Goal: Task Accomplishment & Management: Complete application form

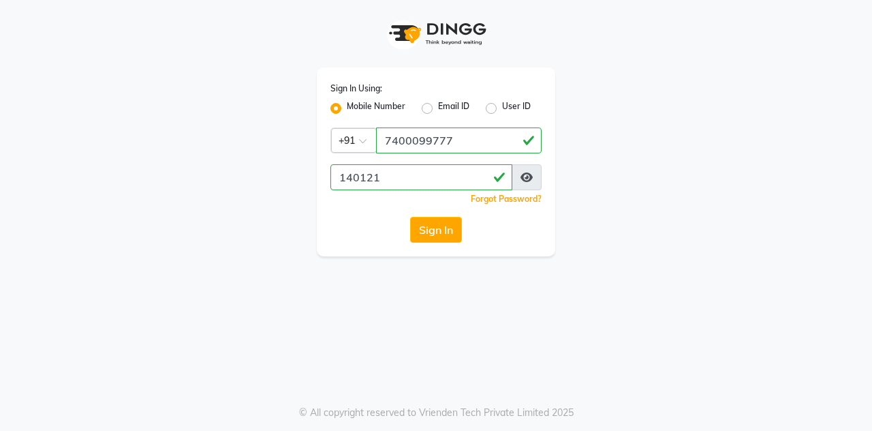
click at [426, 228] on button "Sign In" at bounding box center [436, 230] width 52 height 26
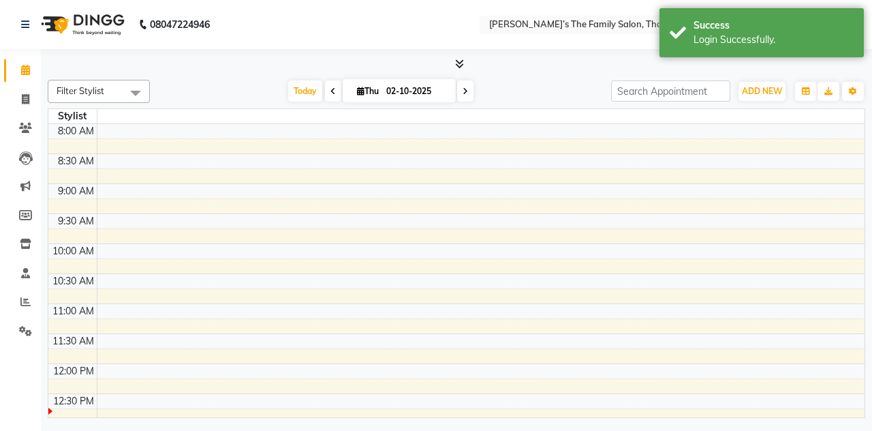
select select "en"
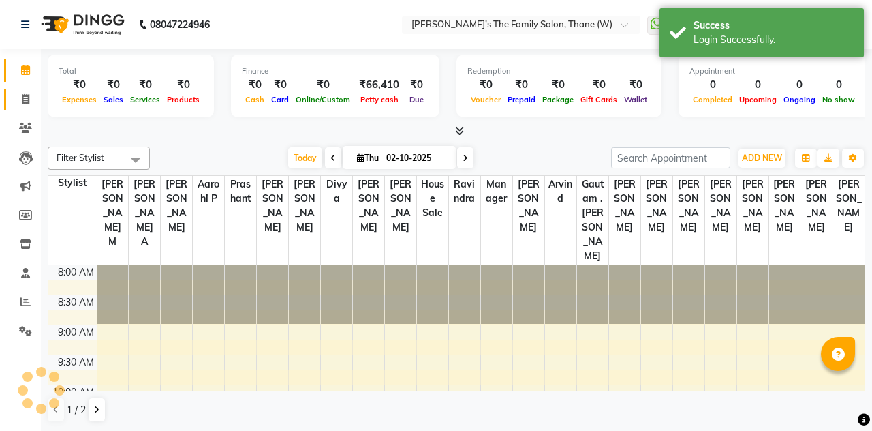
click at [21, 107] on link "Invoice" at bounding box center [20, 100] width 33 height 22
select select "service"
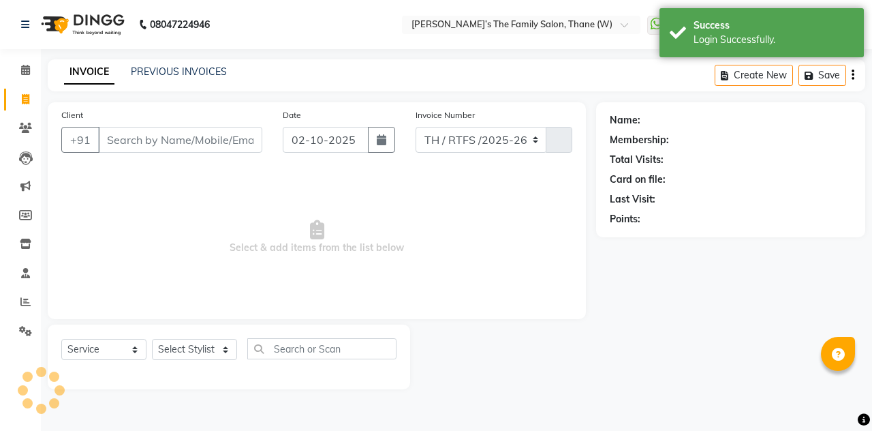
select select "8004"
type input "3688"
click at [134, 143] on input "Client" at bounding box center [180, 140] width 164 height 26
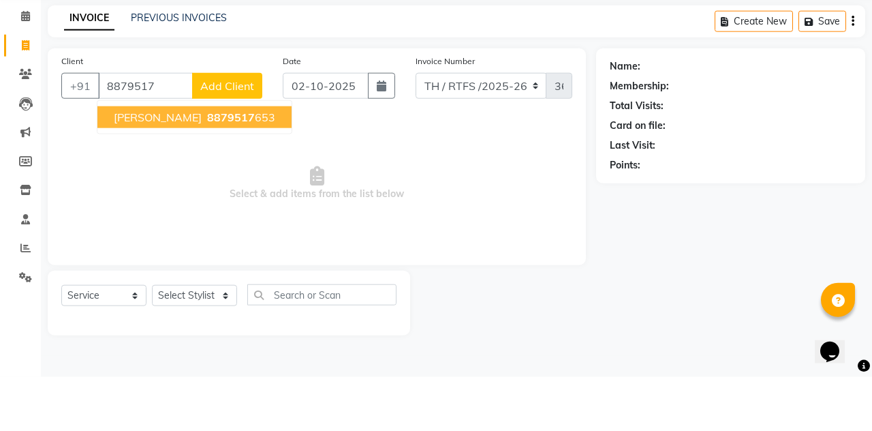
click at [151, 179] on button "[PERSON_NAME] 8879517 653" at bounding box center [194, 171] width 194 height 22
type input "8879517653"
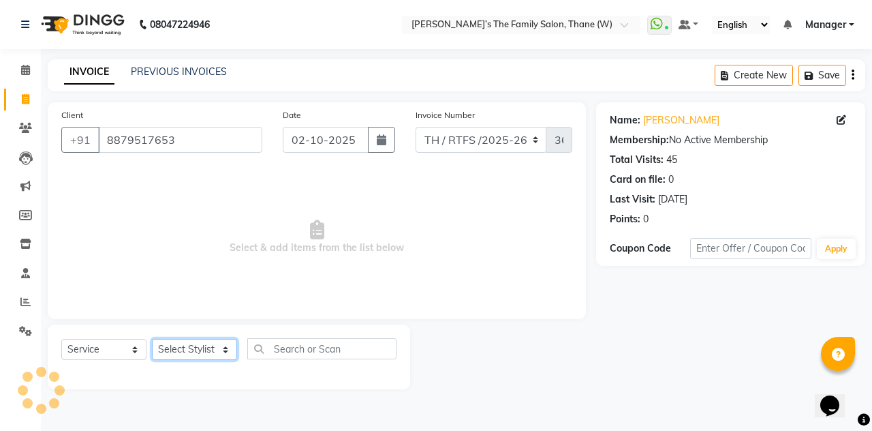
click at [187, 356] on select "Select Stylist Aarohi P [PERSON_NAME] [PERSON_NAME] A [PERSON_NAME] .[PERSON_NA…" at bounding box center [194, 349] width 85 height 21
select select "35580"
click at [152, 339] on select "Select Stylist Aarohi P [PERSON_NAME] [PERSON_NAME] A [PERSON_NAME] .[PERSON_NA…" at bounding box center [194, 349] width 85 height 21
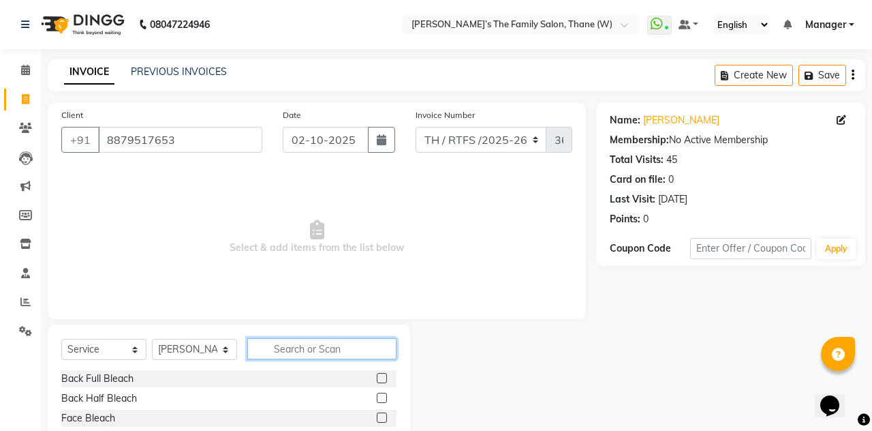
click at [298, 349] on input "text" at bounding box center [321, 348] width 149 height 21
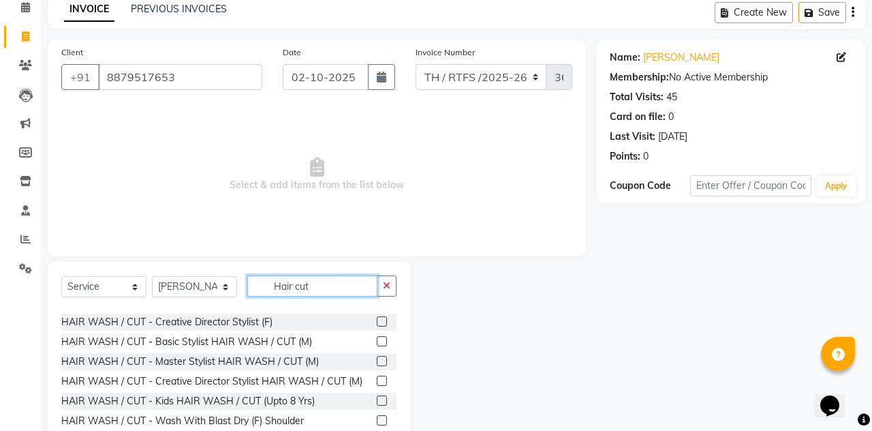
scroll to position [74, 0]
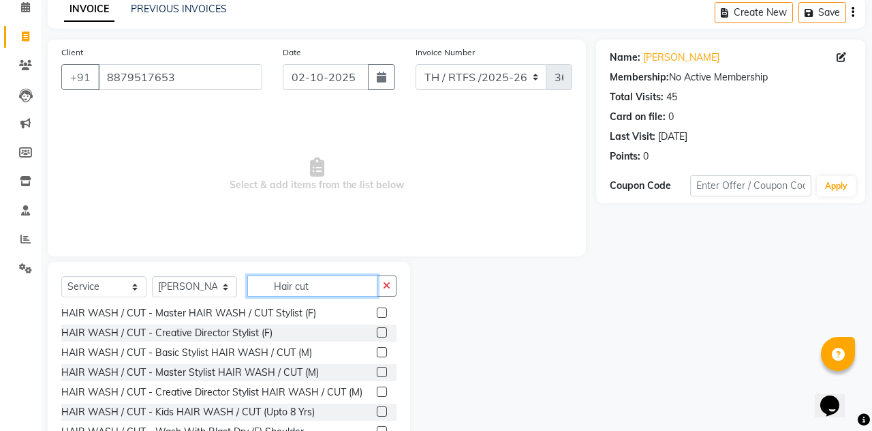
type input "Hair cut"
click at [377, 353] on label at bounding box center [382, 352] width 10 height 10
click at [377, 353] on input "checkbox" at bounding box center [381, 352] width 9 height 9
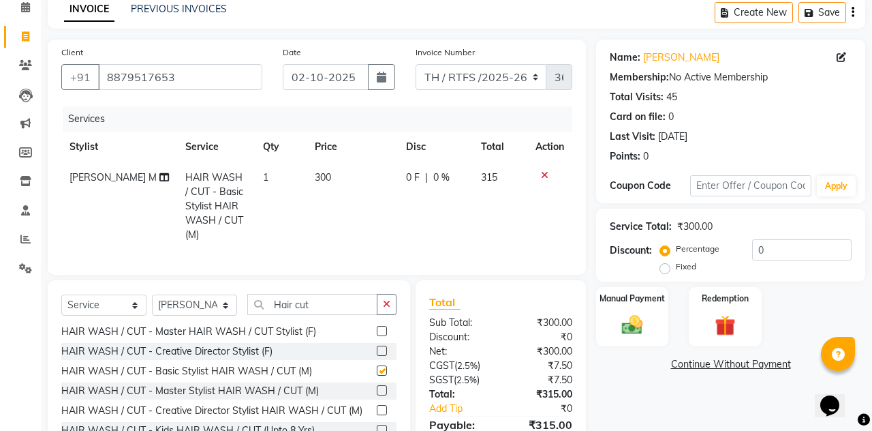
checkbox input "false"
click at [319, 308] on input "Hair cut" at bounding box center [312, 304] width 130 height 21
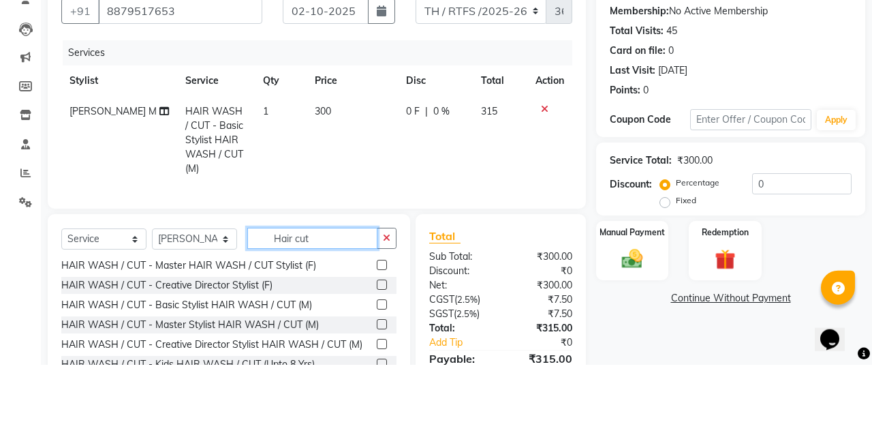
scroll to position [63, 0]
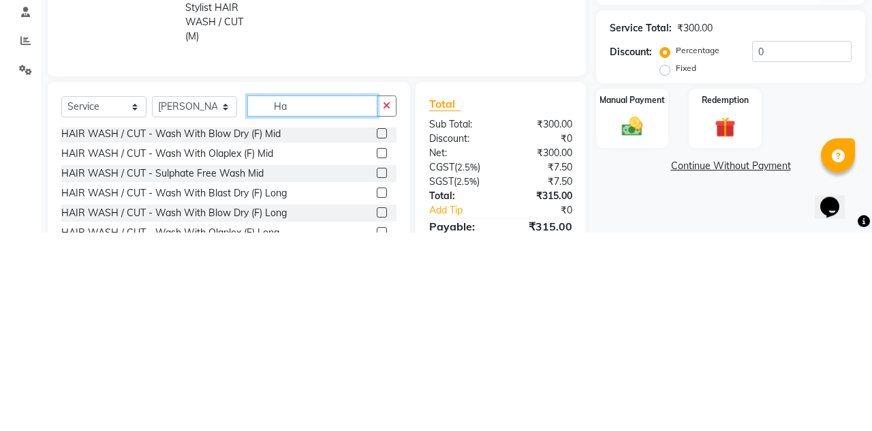
type input "H"
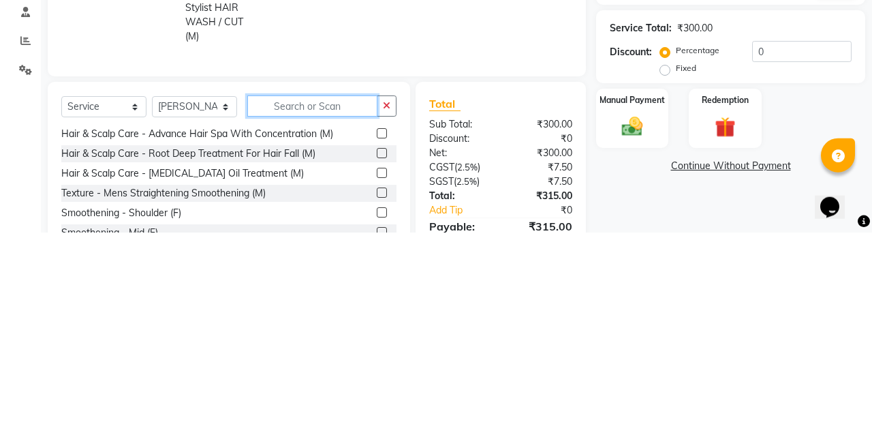
scroll to position [896, 0]
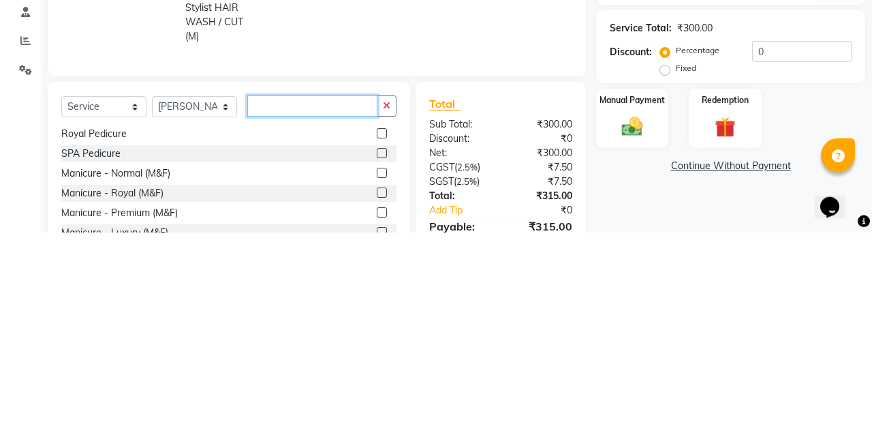
type input "E"
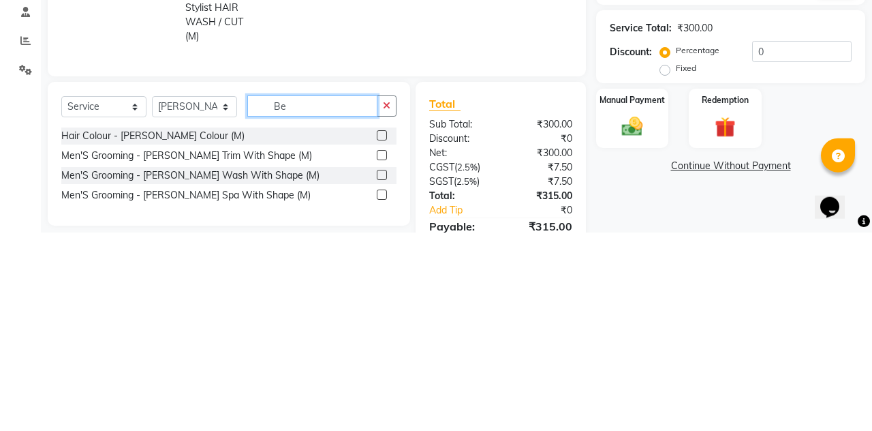
scroll to position [0, 0]
type input "Be"
click at [377, 351] on label at bounding box center [382, 353] width 10 height 10
click at [377, 351] on input "checkbox" at bounding box center [381, 353] width 9 height 9
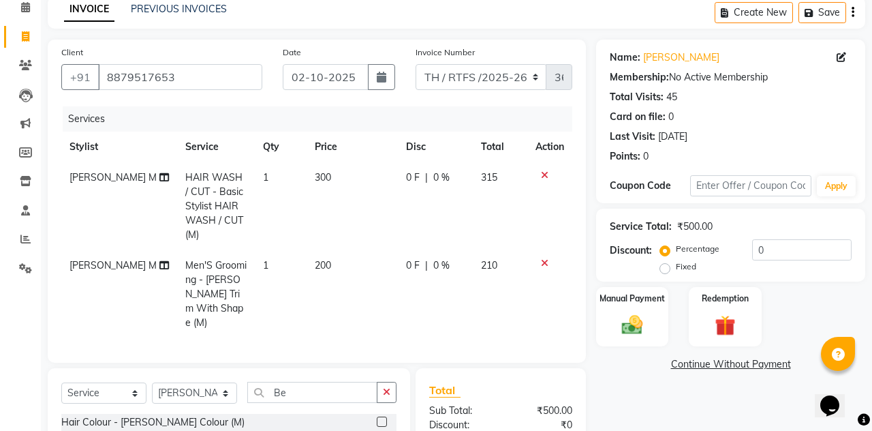
checkbox input "false"
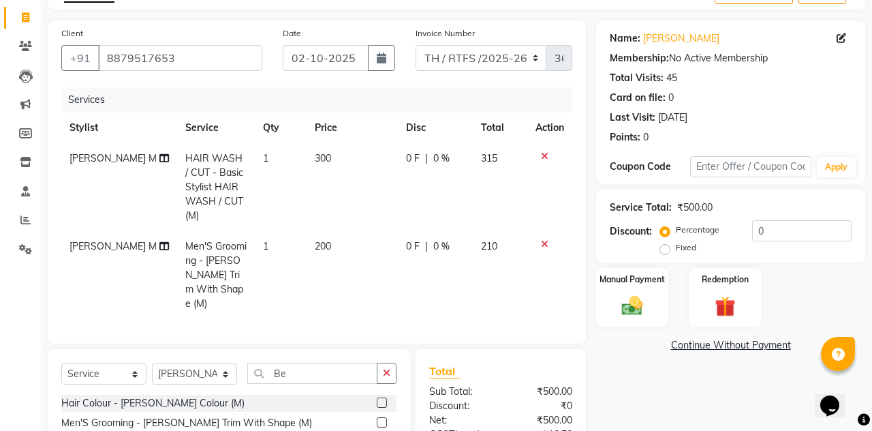
scroll to position [140, 0]
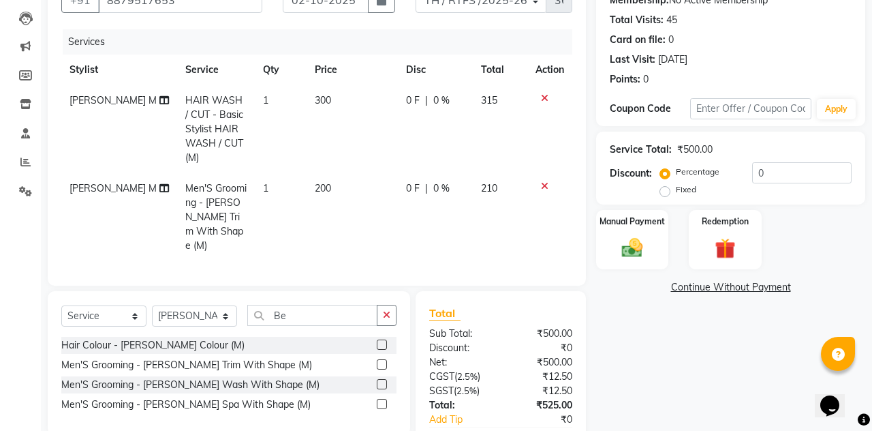
click at [635, 260] on div "Manual Payment" at bounding box center [632, 240] width 72 height 60
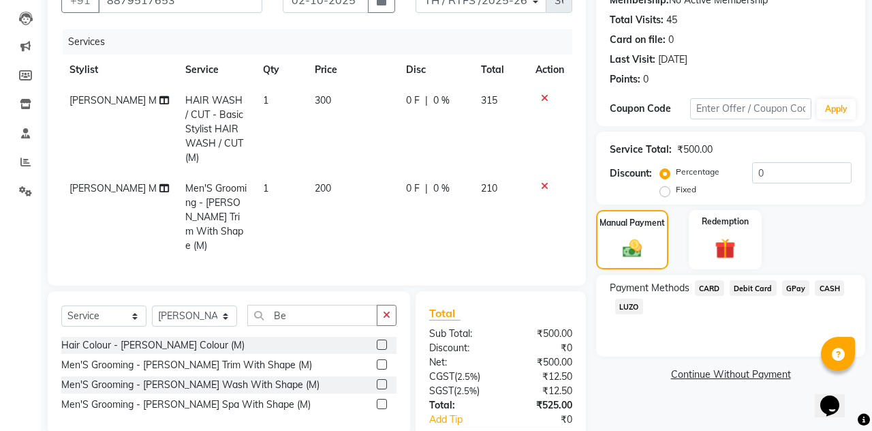
click at [792, 294] on span "GPay" at bounding box center [796, 288] width 28 height 16
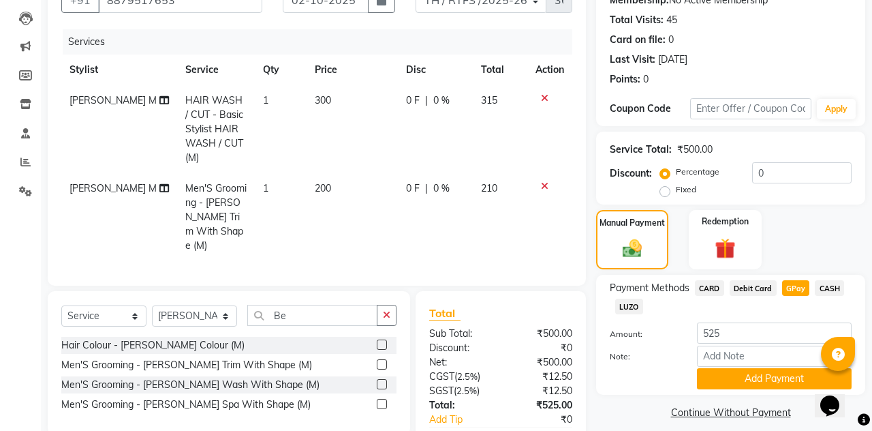
click at [752, 383] on button "Add Payment" at bounding box center [774, 378] width 155 height 21
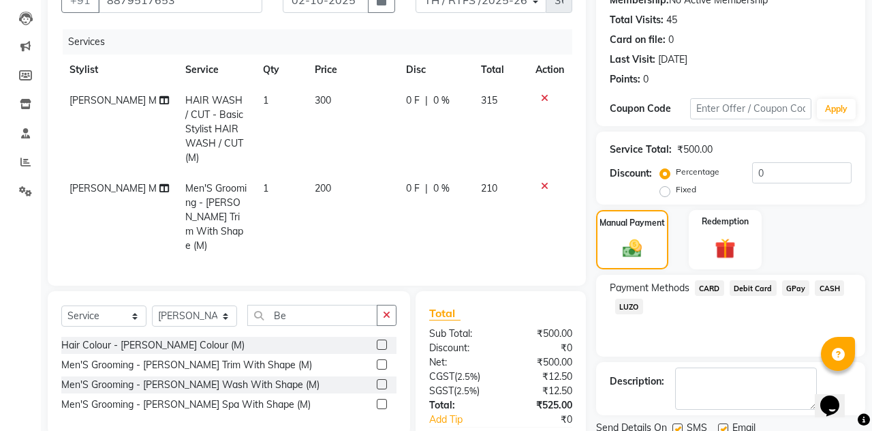
scroll to position [168, 0]
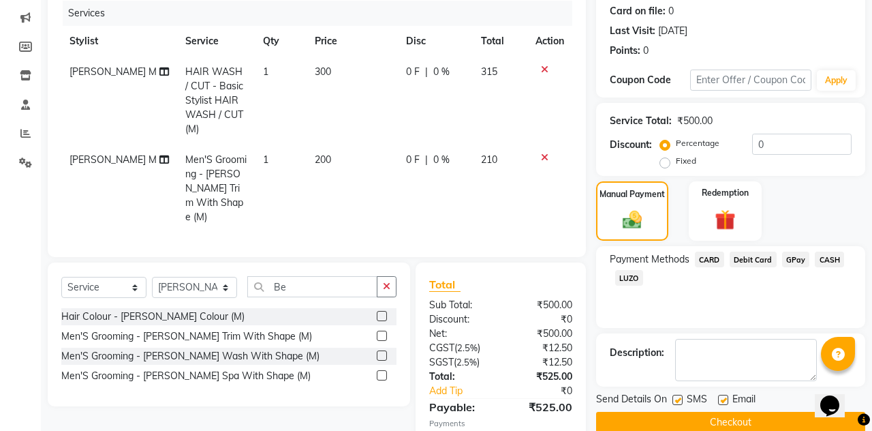
click at [717, 429] on button "Checkout" at bounding box center [730, 421] width 269 height 21
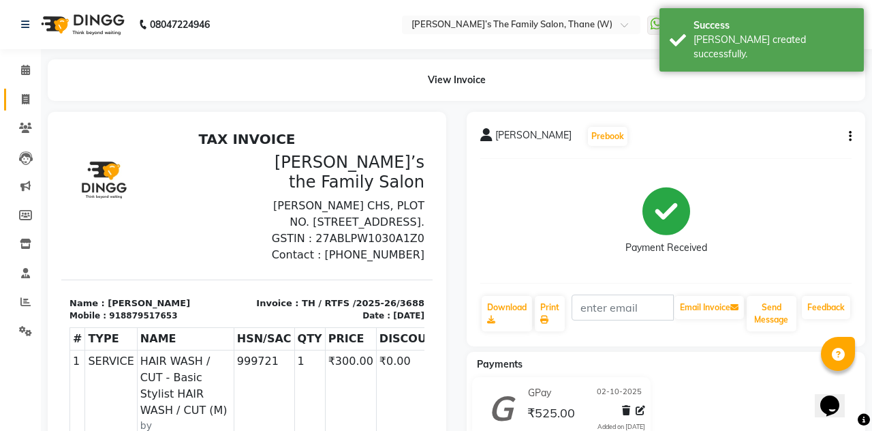
click at [26, 107] on link "Invoice" at bounding box center [20, 100] width 33 height 22
select select "service"
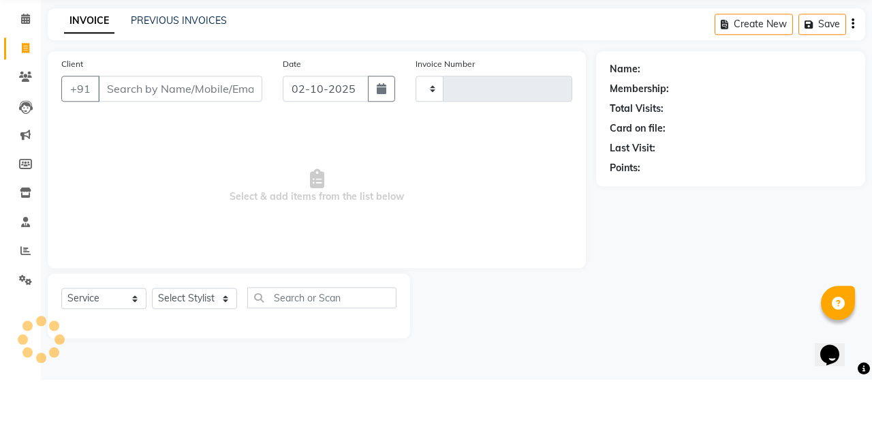
type input "3689"
select select "8004"
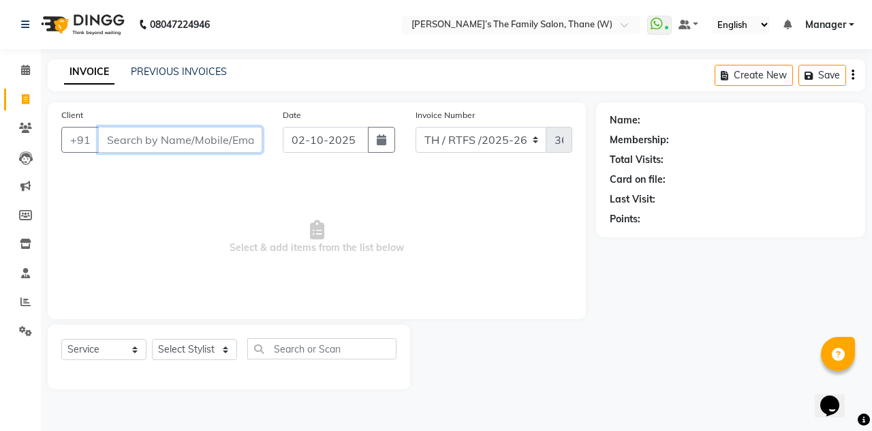
click at [134, 139] on input "Client" at bounding box center [180, 140] width 164 height 26
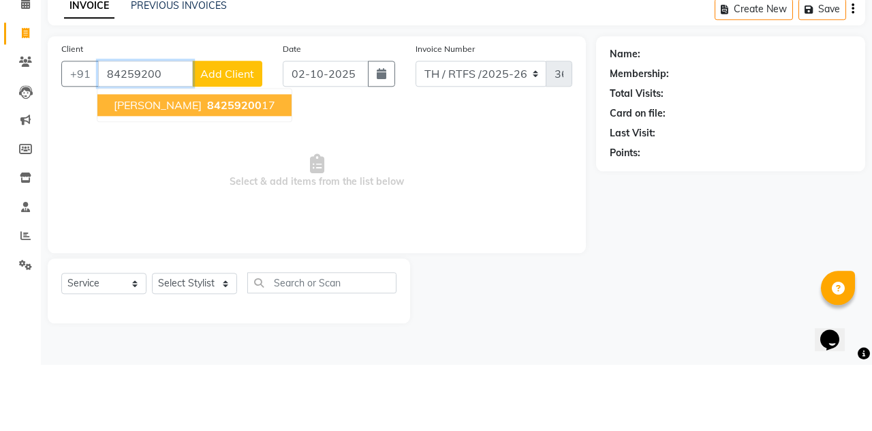
click at [139, 174] on span "[PERSON_NAME]" at bounding box center [158, 171] width 88 height 14
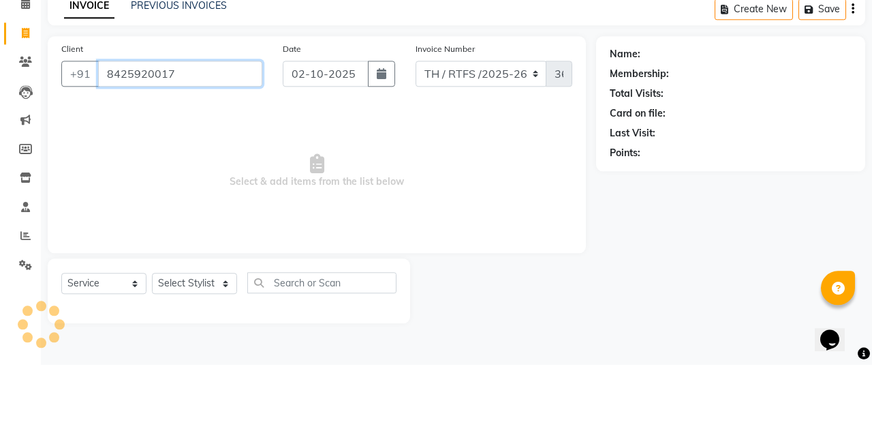
type input "8425920017"
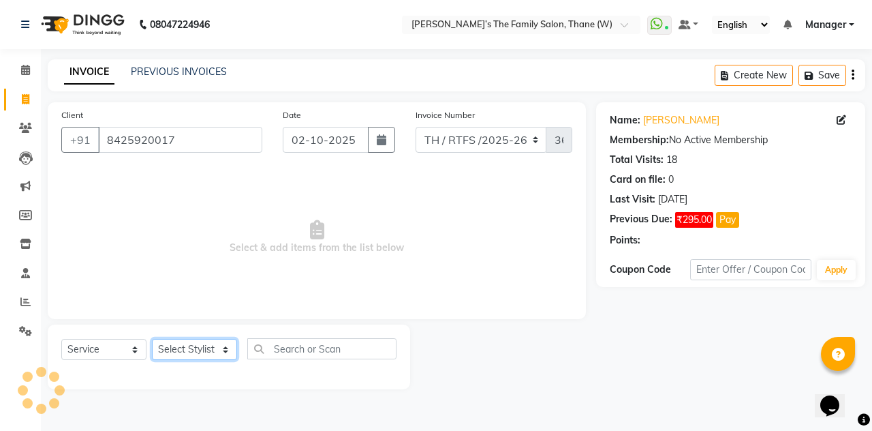
click at [176, 350] on select "Select Stylist Aarohi P [PERSON_NAME] [PERSON_NAME] A [PERSON_NAME] .[PERSON_NA…" at bounding box center [194, 349] width 85 height 21
select select "78217"
click at [152, 339] on select "Select Stylist Aarohi P [PERSON_NAME] [PERSON_NAME] A [PERSON_NAME] .[PERSON_NA…" at bounding box center [194, 349] width 85 height 21
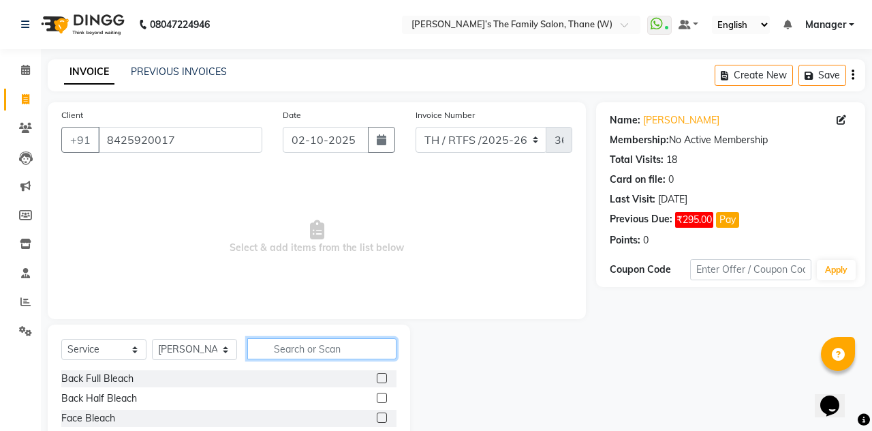
click at [285, 343] on input "text" at bounding box center [321, 348] width 149 height 21
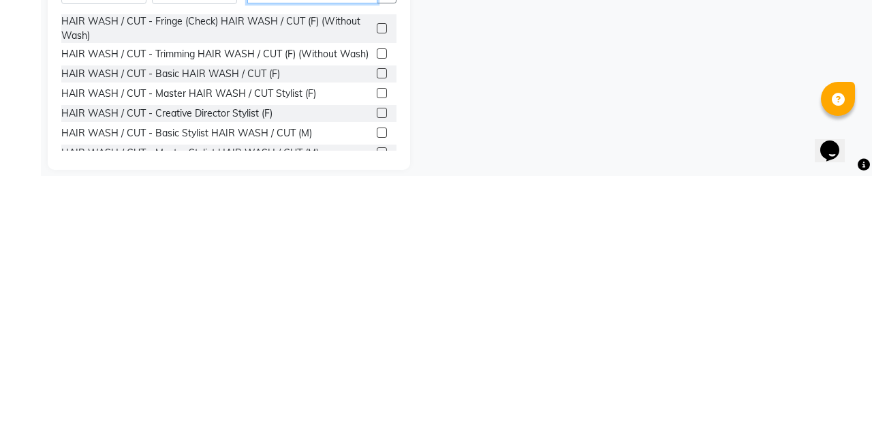
scroll to position [102, 0]
type input "Hair cut"
click at [379, 388] on label at bounding box center [382, 386] width 10 height 10
click at [379, 388] on input "checkbox" at bounding box center [381, 386] width 9 height 9
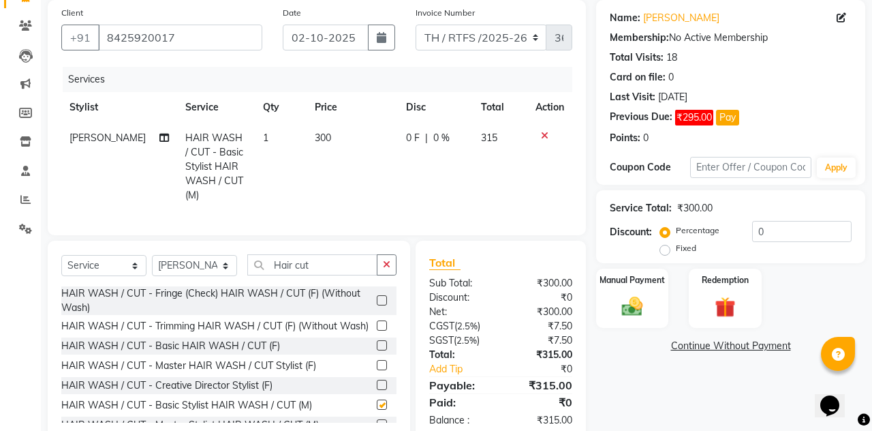
checkbox input "false"
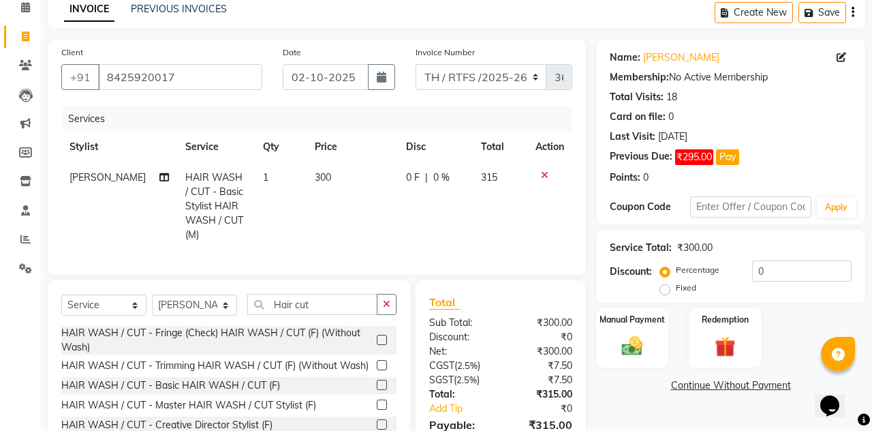
scroll to position [49, 0]
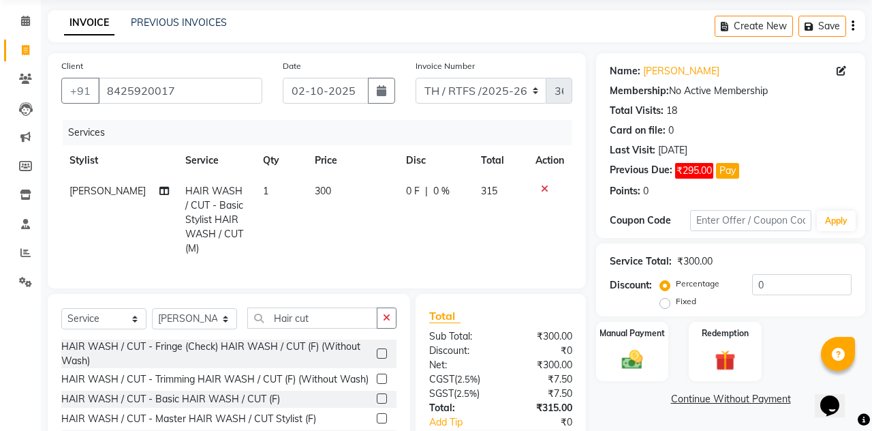
click at [629, 356] on img at bounding box center [632, 359] width 34 height 24
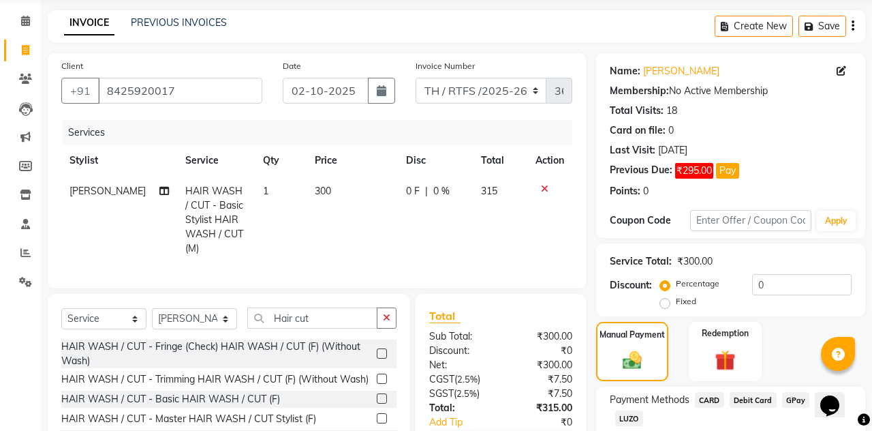
click at [700, 396] on span "CARD" at bounding box center [709, 400] width 29 height 16
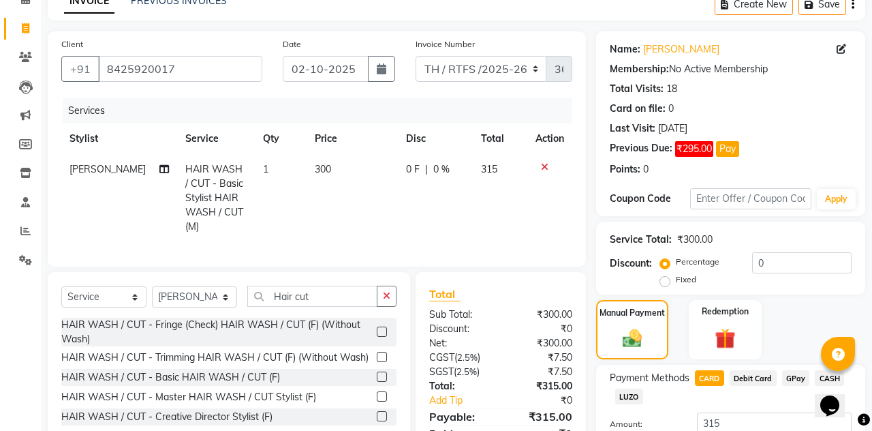
scroll to position [106, 0]
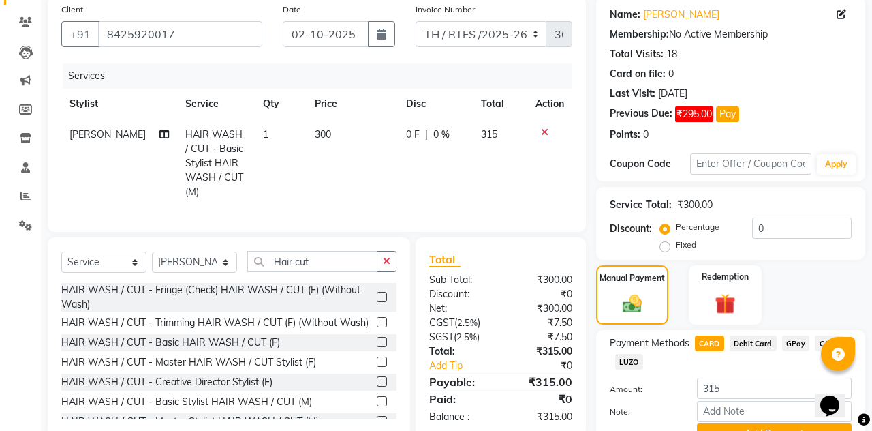
click at [740, 430] on button "Add Payment" at bounding box center [774, 433] width 155 height 21
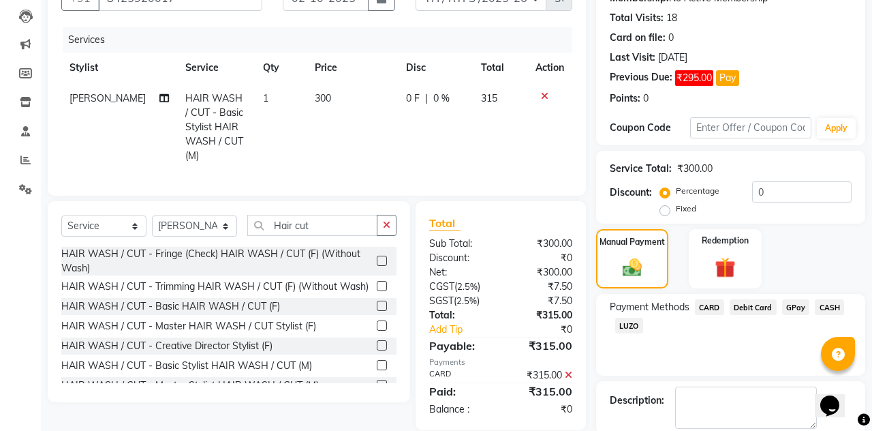
scroll to position [146, 0]
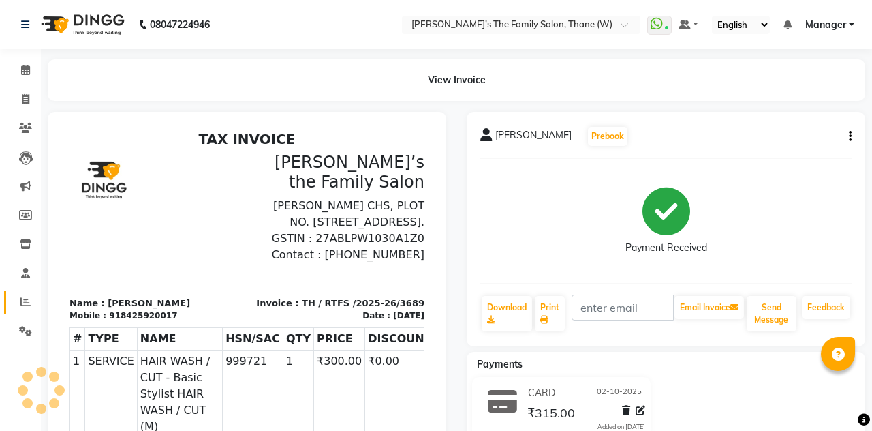
click at [23, 307] on icon at bounding box center [25, 301] width 10 height 10
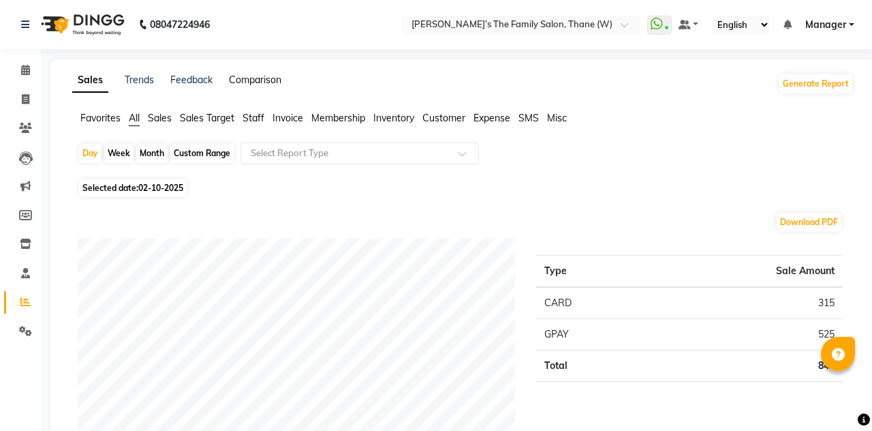
click at [240, 80] on link "Comparison" at bounding box center [255, 80] width 52 height 12
select select "single_date"
select select "single_date_dash"
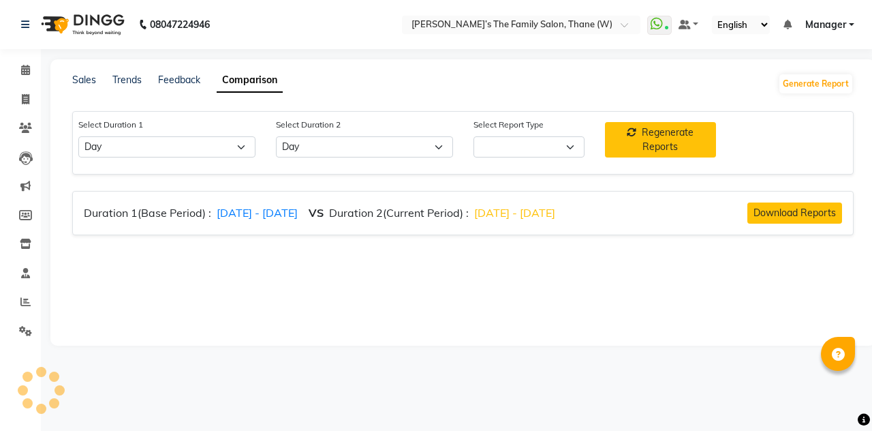
select select "comparison_report"
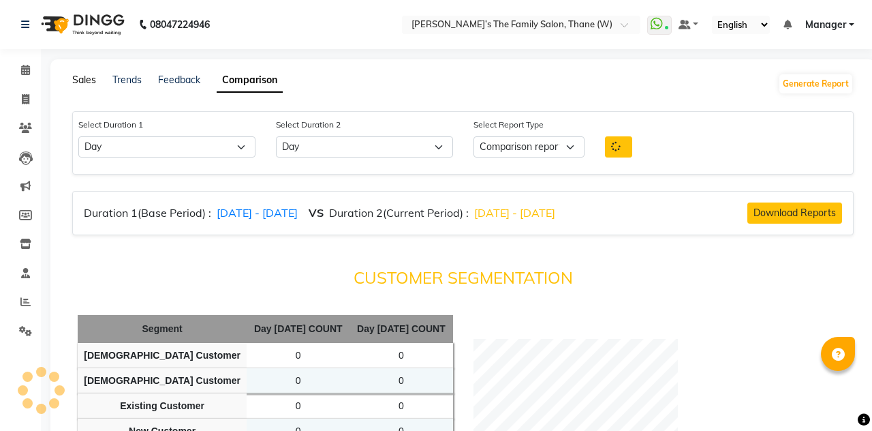
click at [84, 84] on link "Sales" at bounding box center [84, 80] width 24 height 12
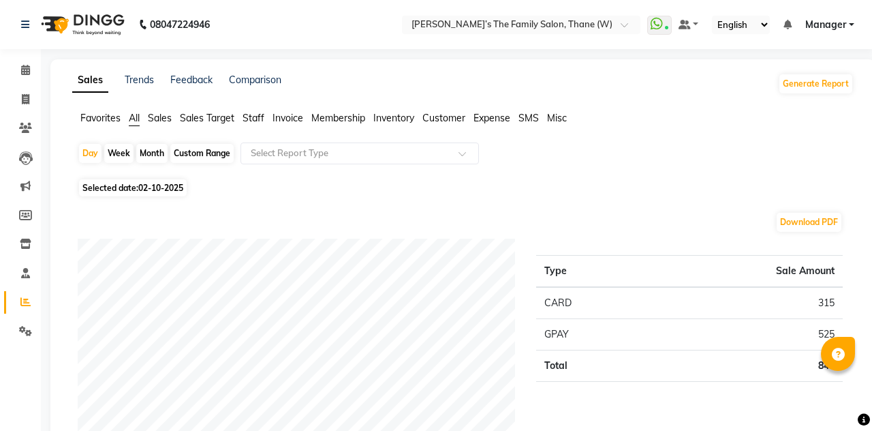
click at [127, 188] on span "Selected date: [DATE]" at bounding box center [133, 187] width 108 height 17
select select "10"
select select "2025"
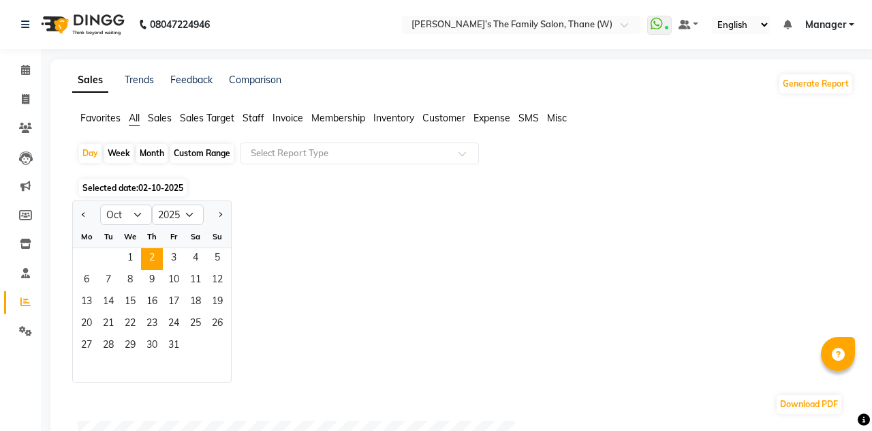
click at [129, 253] on span "1" at bounding box center [130, 259] width 22 height 22
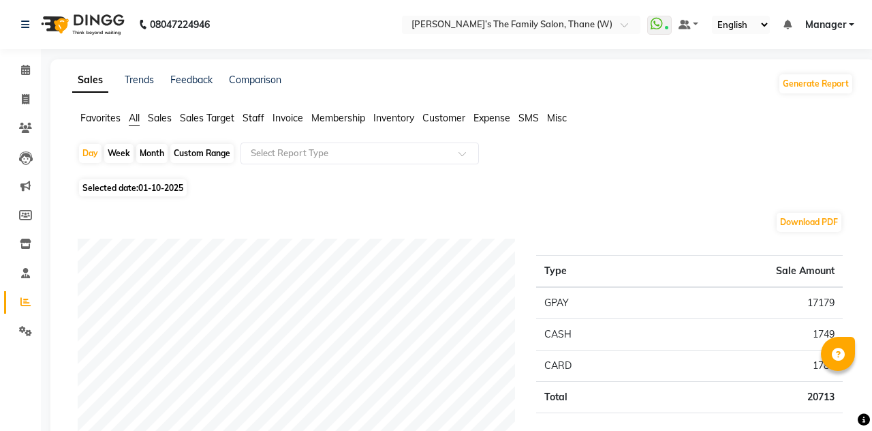
click at [482, 117] on span "Expense" at bounding box center [491, 118] width 37 height 12
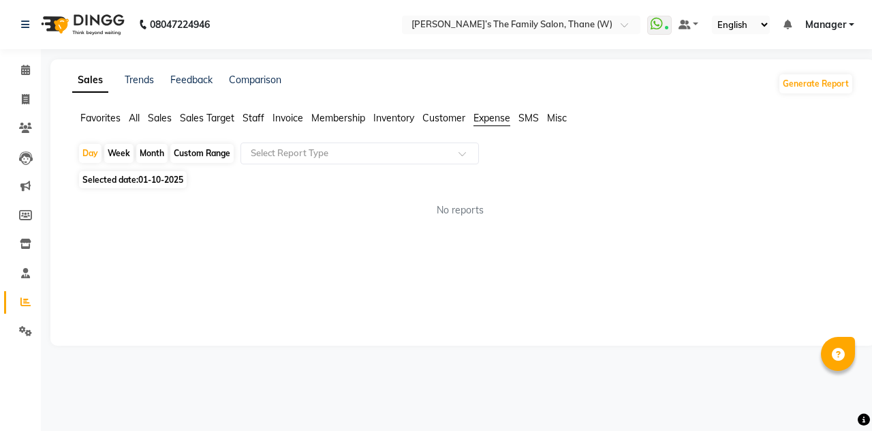
click at [306, 151] on input "text" at bounding box center [346, 153] width 196 height 14
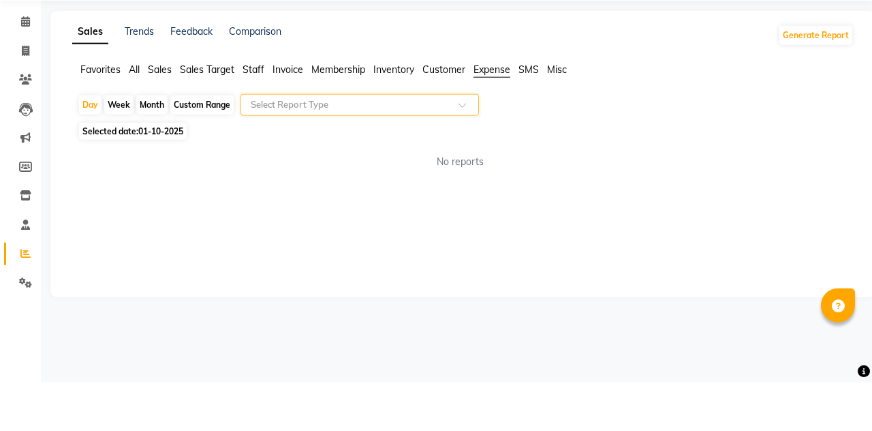
click at [302, 150] on input "text" at bounding box center [346, 153] width 196 height 14
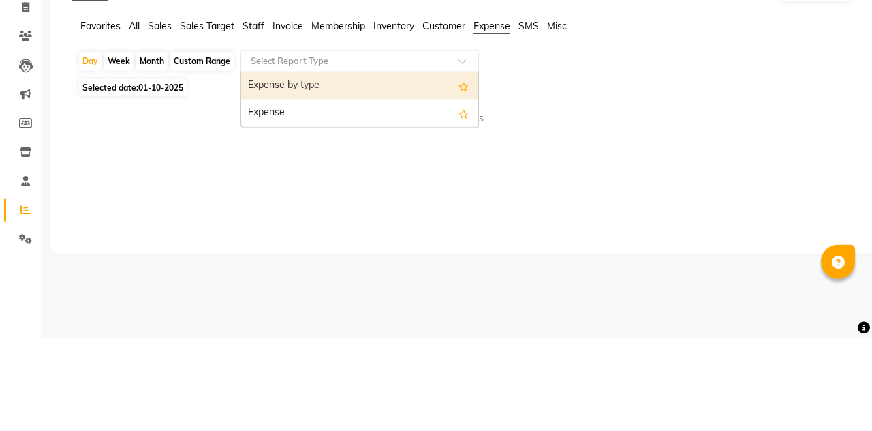
click at [283, 206] on div "Expense" at bounding box center [359, 204] width 237 height 27
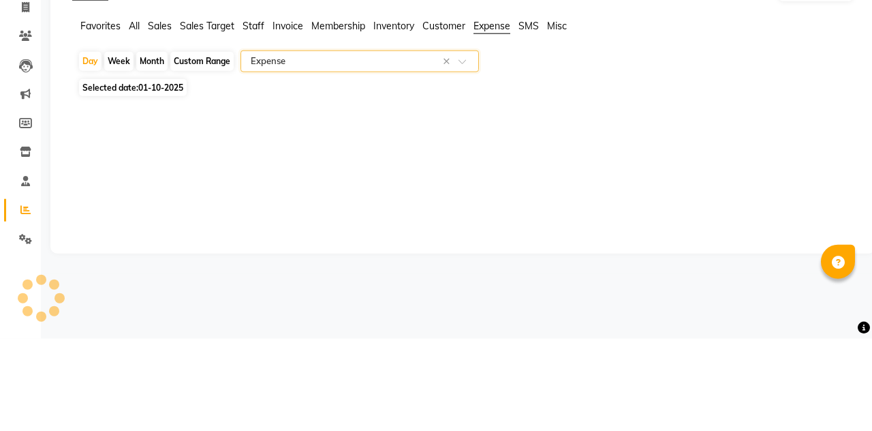
select select "full_report"
select select "csv"
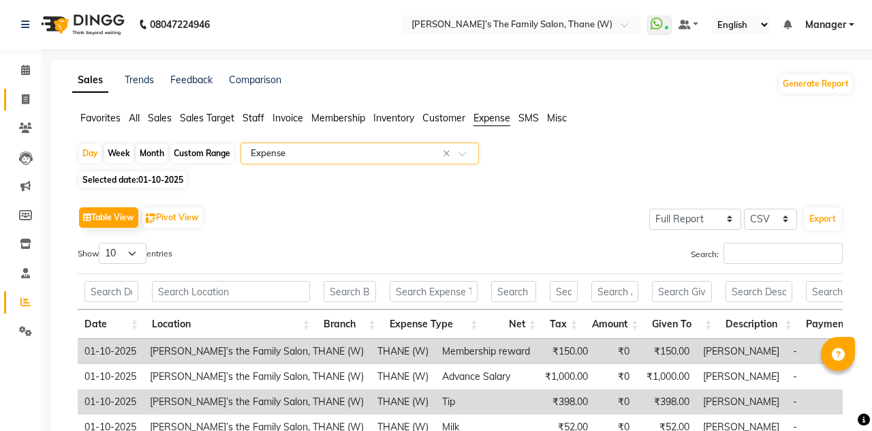
click at [23, 101] on icon at bounding box center [25, 99] width 7 height 10
select select "service"
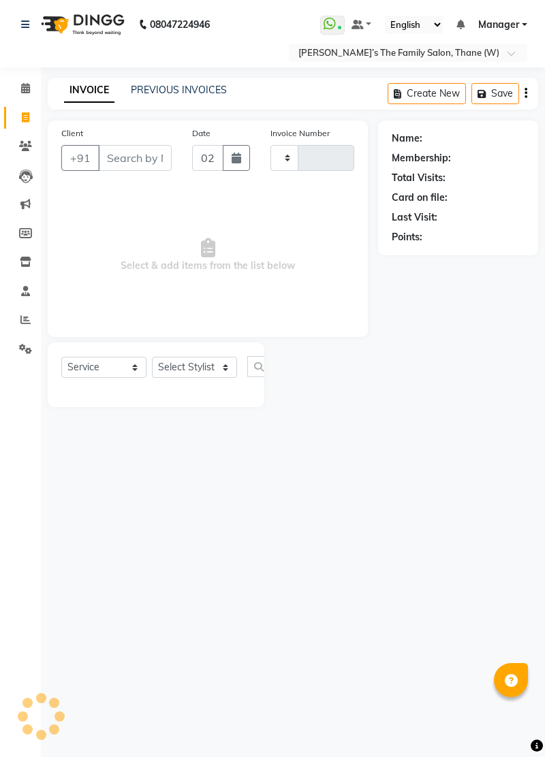
type input "3690"
select select "8004"
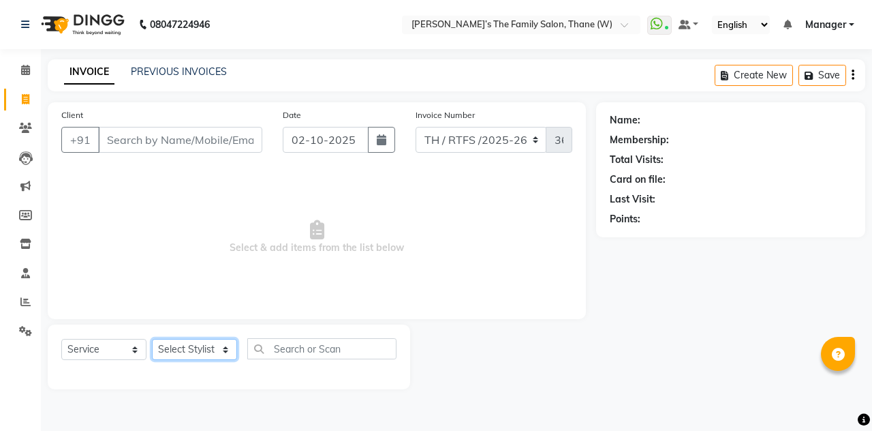
click at [187, 356] on select "Select Stylist" at bounding box center [194, 349] width 85 height 21
select select "84594"
click at [152, 339] on select "Select Stylist Aarohi P [PERSON_NAME] [PERSON_NAME] A [PERSON_NAME] .[PERSON_NA…" at bounding box center [194, 349] width 85 height 21
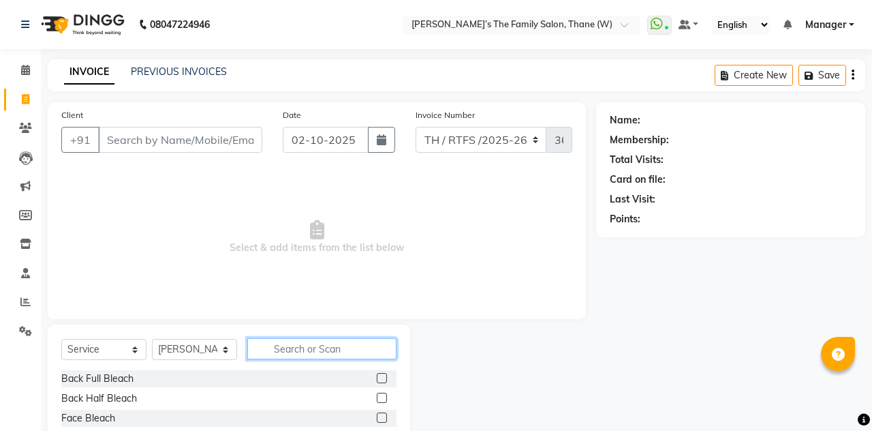
click at [285, 351] on input "text" at bounding box center [321, 348] width 149 height 21
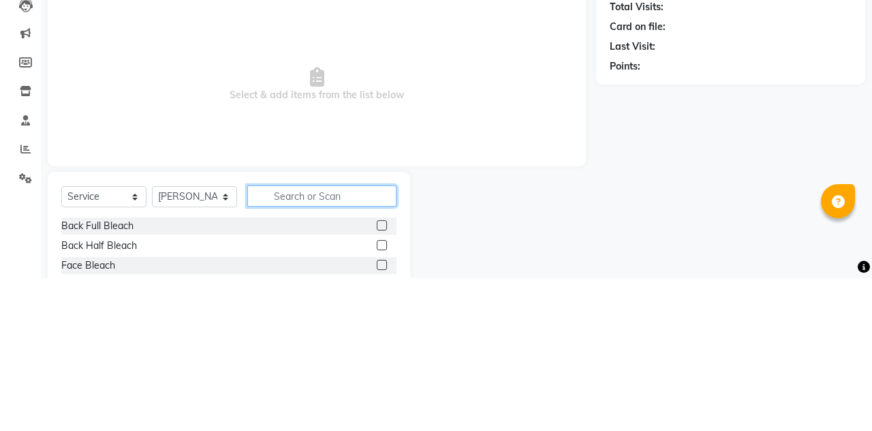
scroll to position [21, 0]
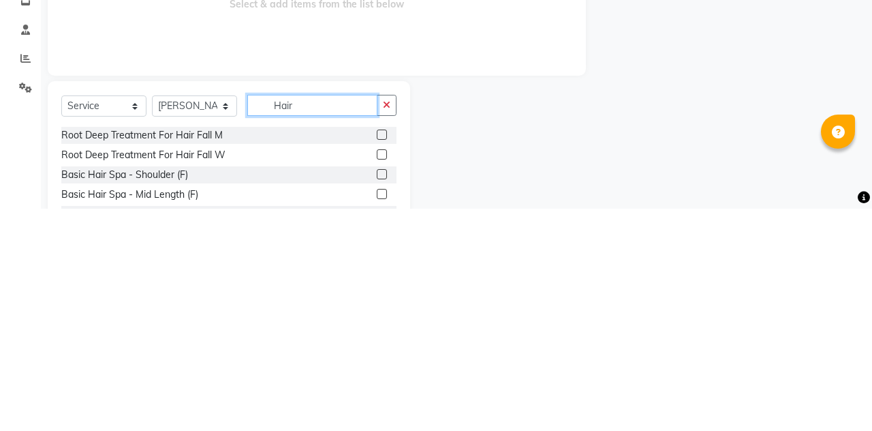
type input "Hair"
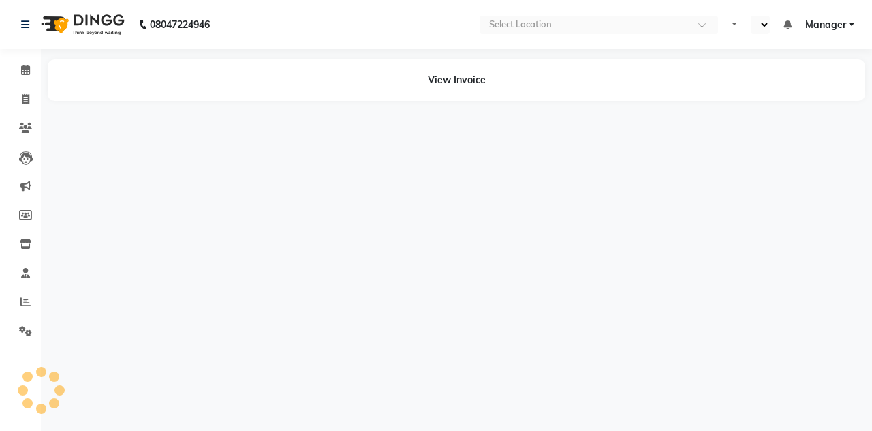
select select "en"
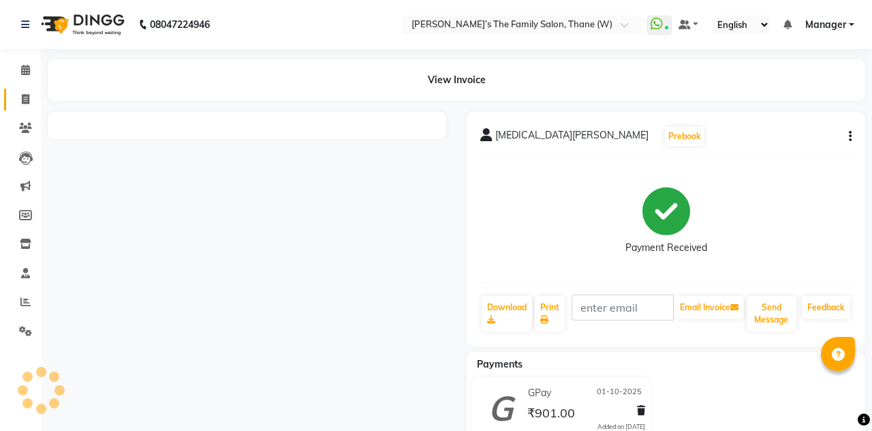
click at [23, 106] on span at bounding box center [26, 100] width 24 height 16
select select "service"
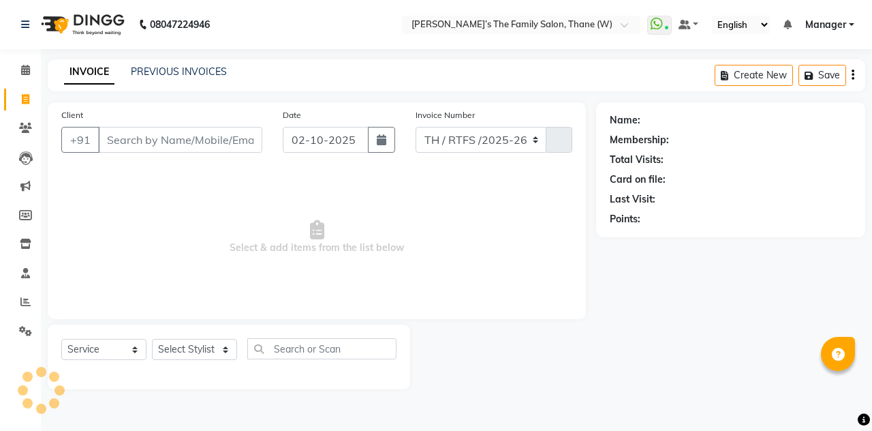
select select "8004"
type input "3690"
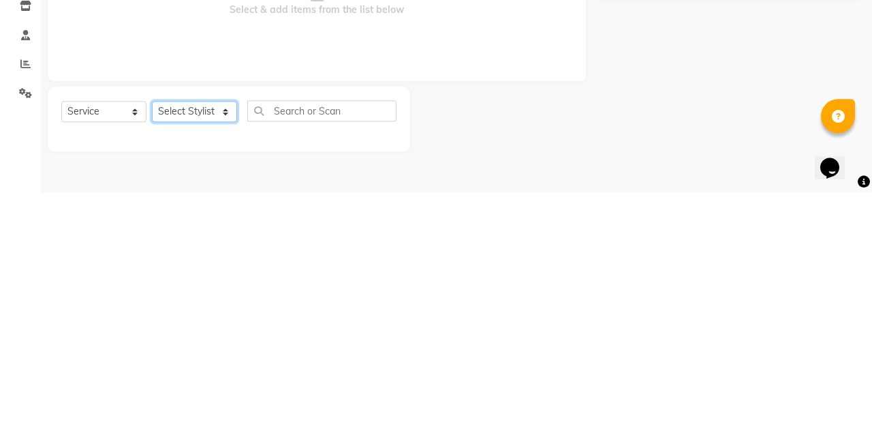
click at [188, 354] on select "Select Stylist Aarohi P [PERSON_NAME] [PERSON_NAME] A [PERSON_NAME] .[PERSON_NA…" at bounding box center [194, 349] width 85 height 21
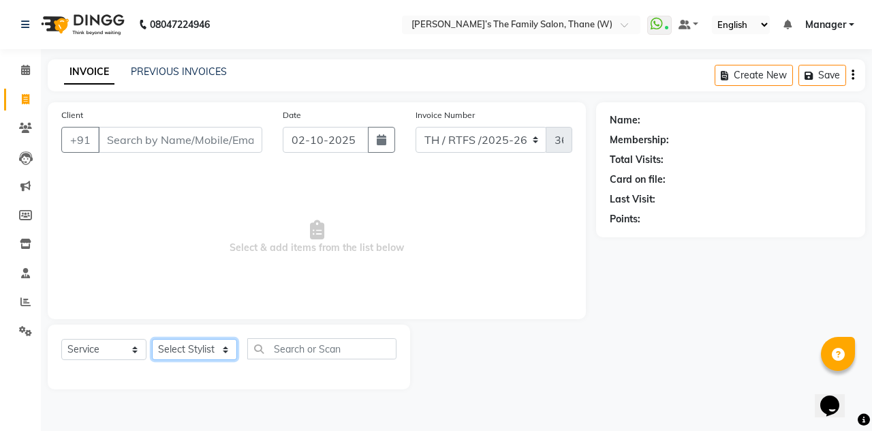
select select "84594"
click at [152, 339] on select "Select Stylist Aarohi P [PERSON_NAME] [PERSON_NAME] A [PERSON_NAME] .[PERSON_NA…" at bounding box center [194, 349] width 85 height 21
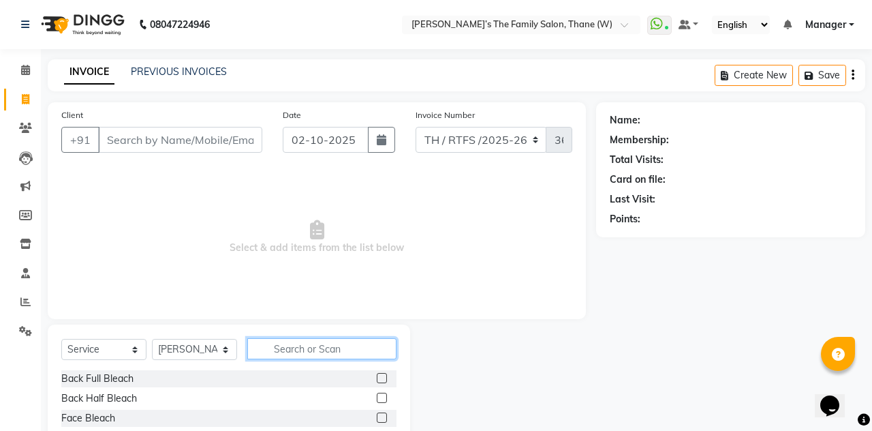
click at [304, 352] on input "text" at bounding box center [321, 348] width 149 height 21
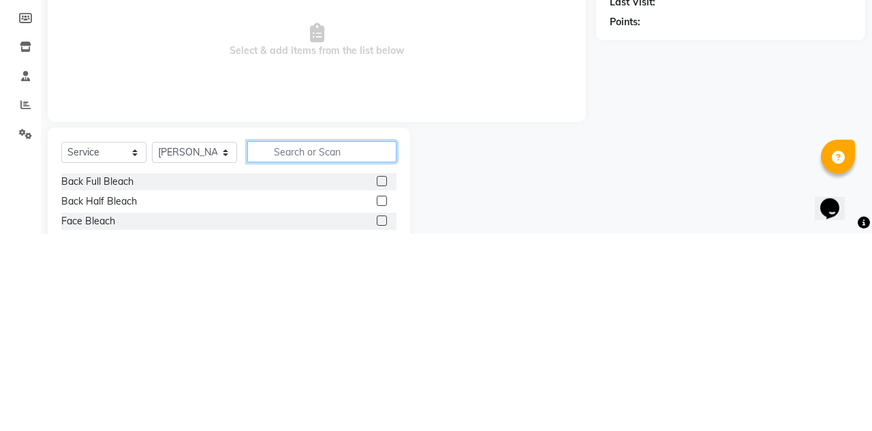
scroll to position [21, 0]
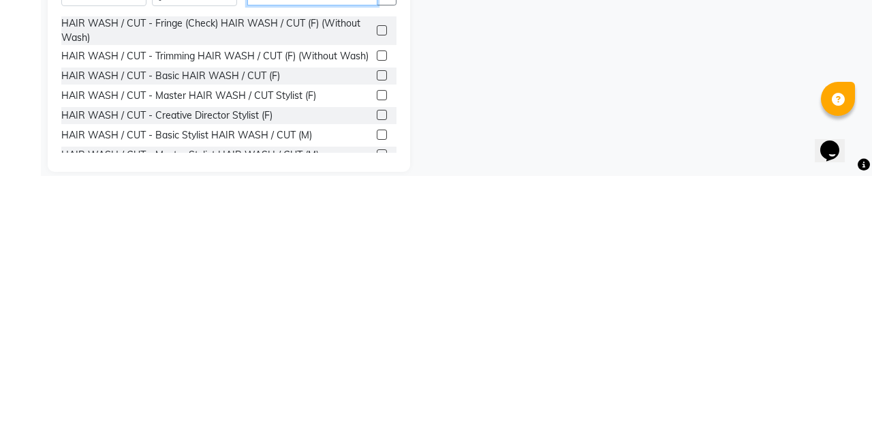
type input "Hair cut"
click at [377, 392] on label at bounding box center [382, 389] width 10 height 10
click at [377, 392] on input "checkbox" at bounding box center [381, 390] width 9 height 9
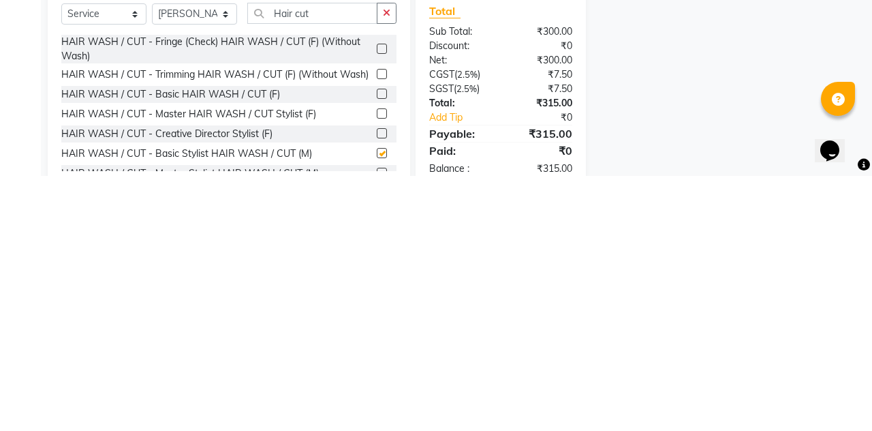
scroll to position [99, 0]
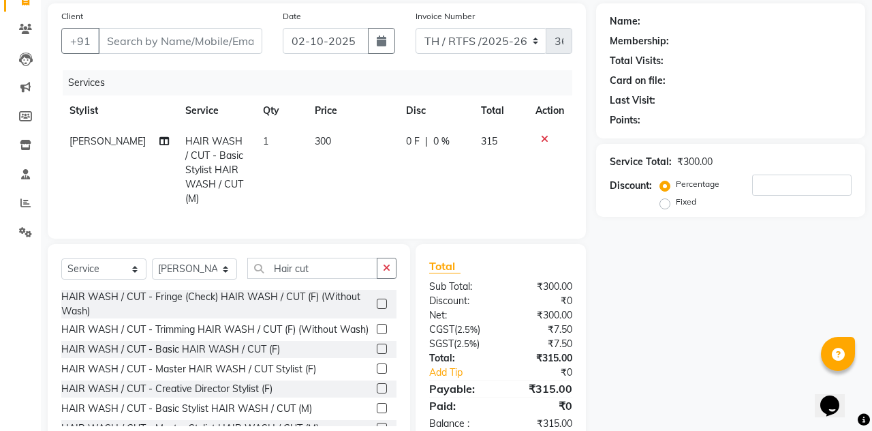
checkbox input "false"
click at [317, 257] on input "Hair cut" at bounding box center [312, 267] width 130 height 21
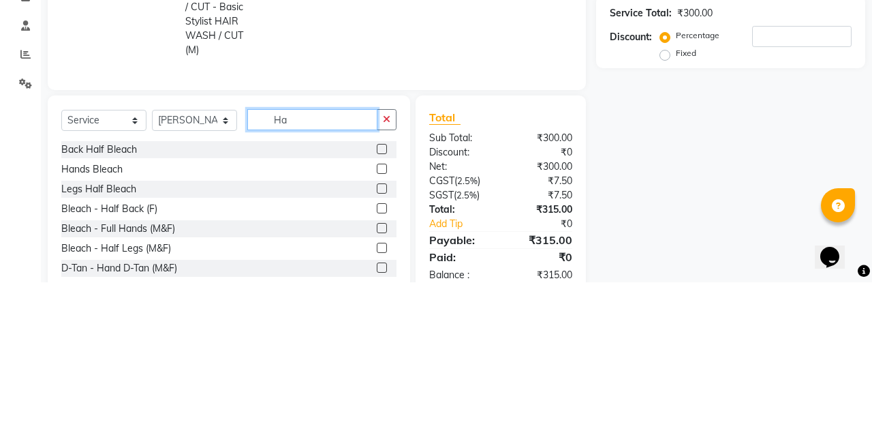
type input "H"
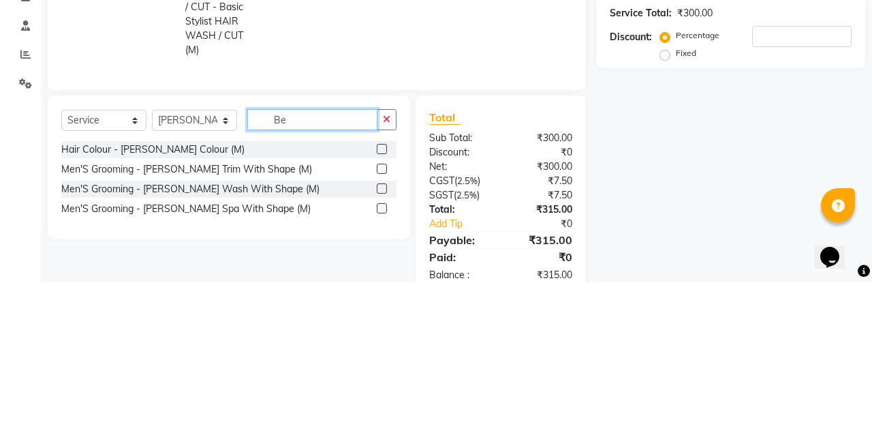
type input "Be"
click at [377, 332] on label at bounding box center [382, 337] width 10 height 10
click at [377, 333] on input "checkbox" at bounding box center [381, 337] width 9 height 9
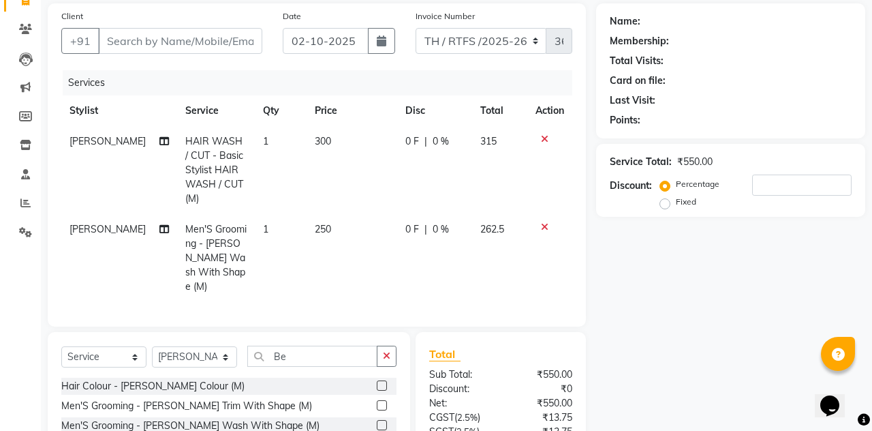
checkbox input "false"
click at [377, 400] on label at bounding box center [382, 405] width 10 height 10
click at [377, 401] on input "checkbox" at bounding box center [381, 405] width 9 height 9
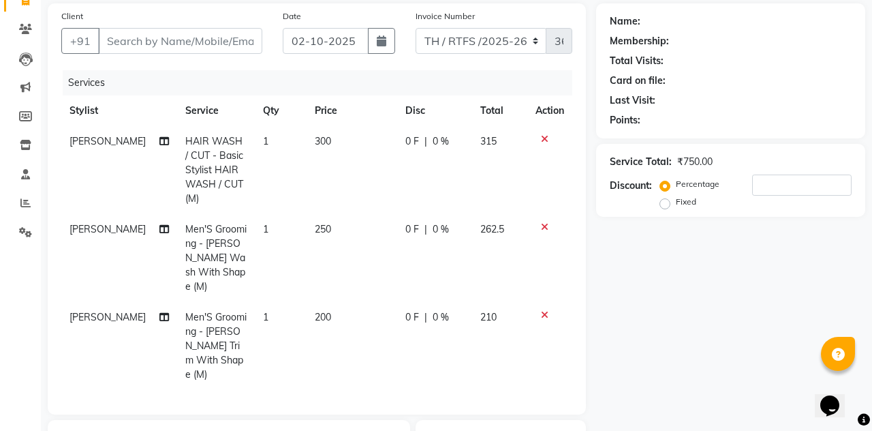
checkbox input "false"
click at [541, 222] on icon at bounding box center [544, 227] width 7 height 10
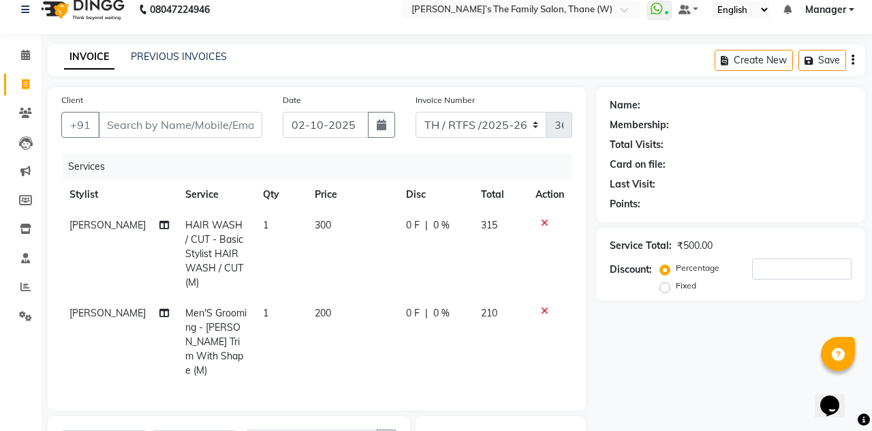
scroll to position [18, 0]
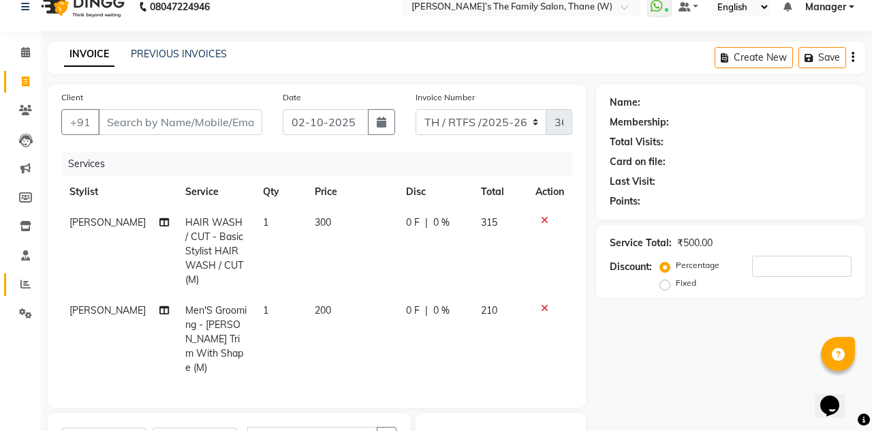
click at [19, 292] on link "Reports" at bounding box center [20, 284] width 33 height 22
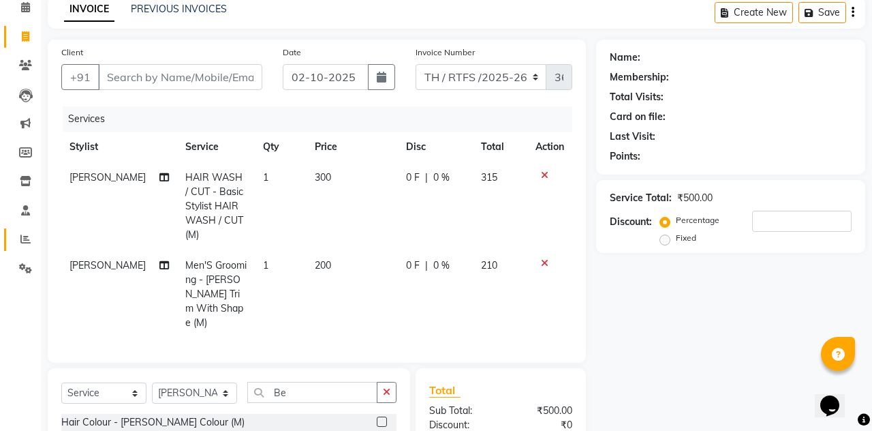
scroll to position [0, 0]
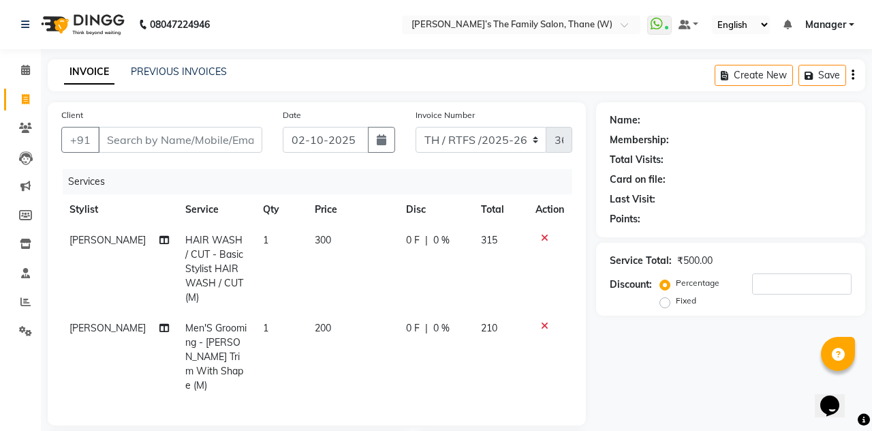
click at [606, 26] on input "text" at bounding box center [508, 26] width 198 height 14
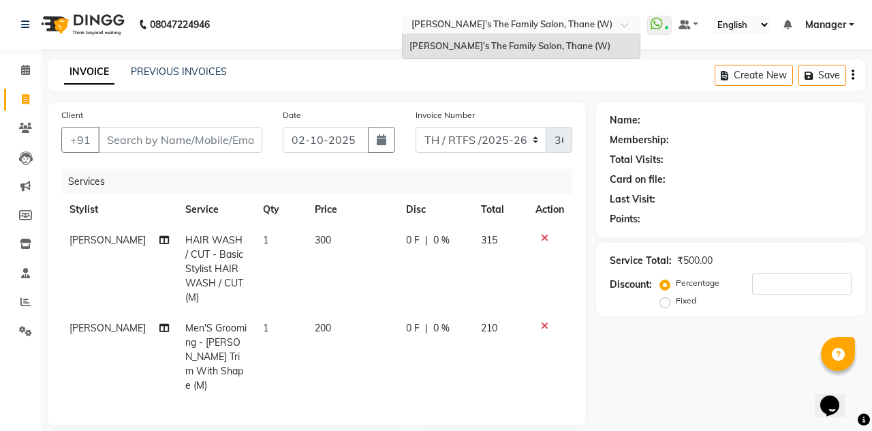
click at [362, 48] on nav "08047224946 Select Location × Ravi’s The Family Salon, Thane (W) Ravi’s The Fam…" at bounding box center [436, 24] width 872 height 49
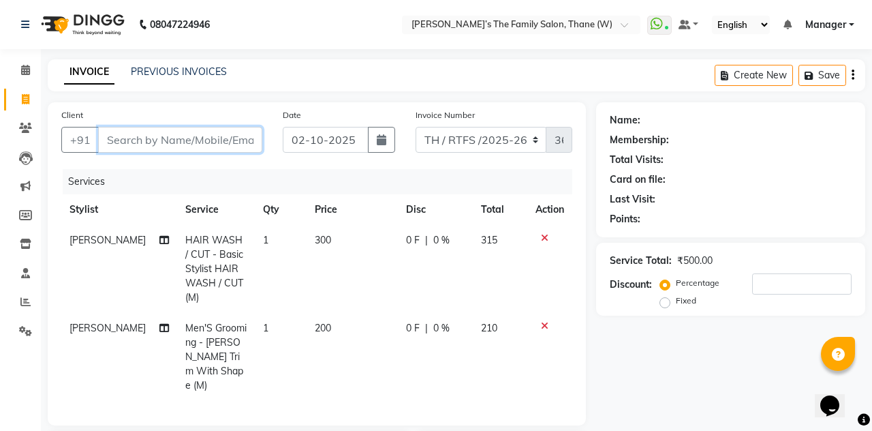
click at [153, 144] on input "Client" at bounding box center [180, 140] width 164 height 26
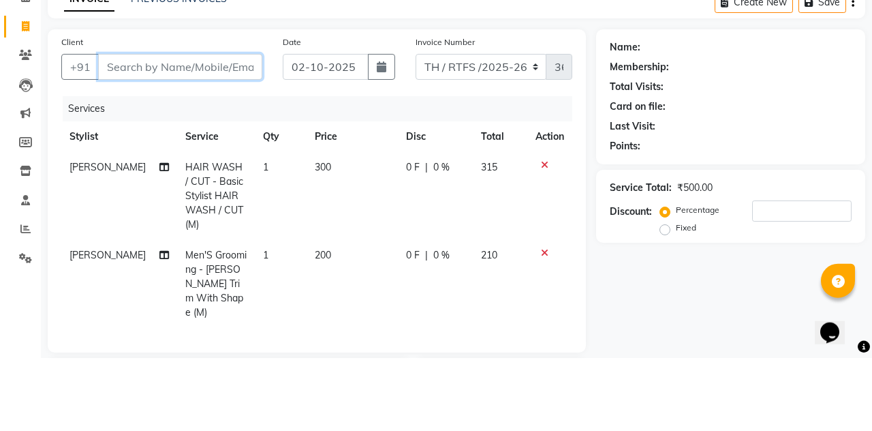
type input "8"
type input "0"
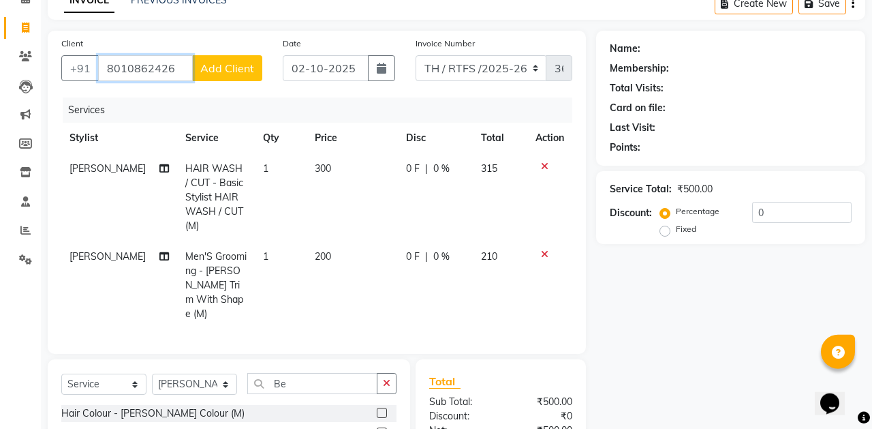
scroll to position [69, 0]
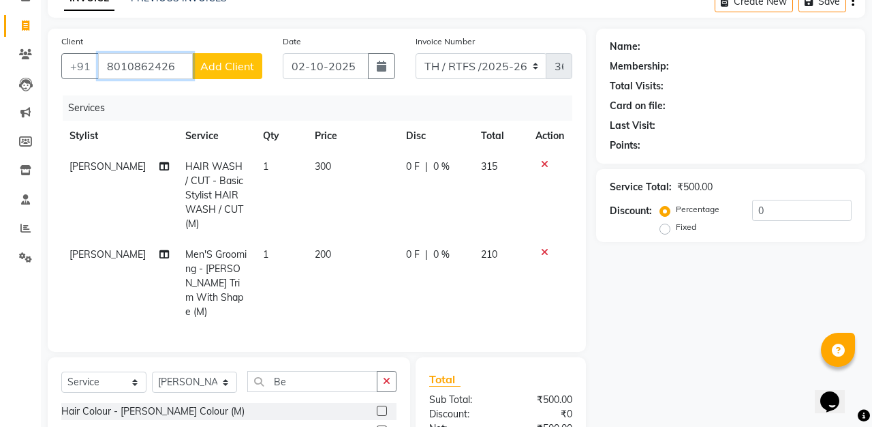
type input "8010862426"
click at [230, 68] on span "Add Client" at bounding box center [227, 70] width 54 height 14
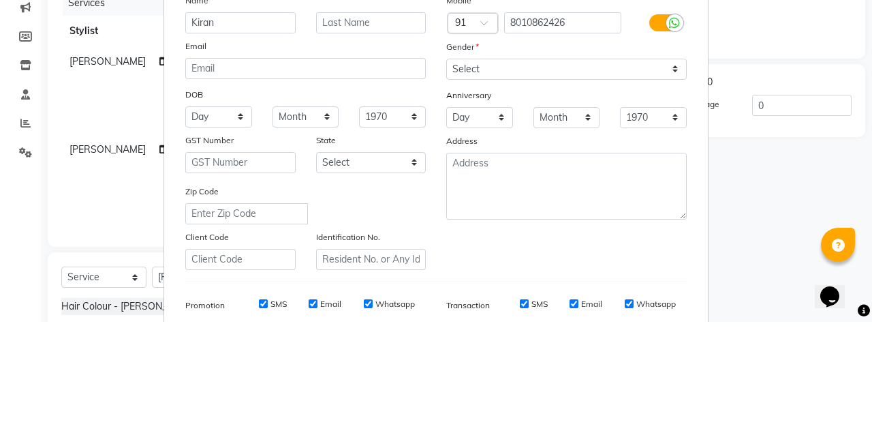
type input "Kiran"
click at [481, 180] on select "Select Male Female Other Prefer Not To Say" at bounding box center [566, 178] width 240 height 21
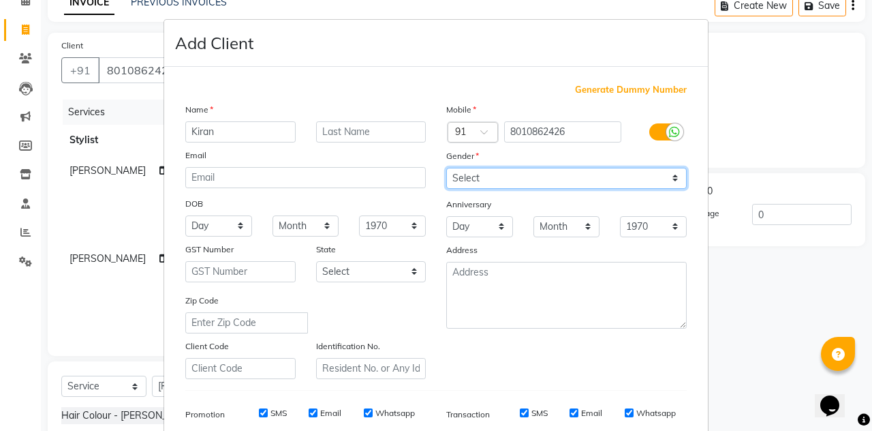
select select "male"
click at [446, 168] on select "Select Male Female Other Prefer Not To Say" at bounding box center [566, 178] width 240 height 21
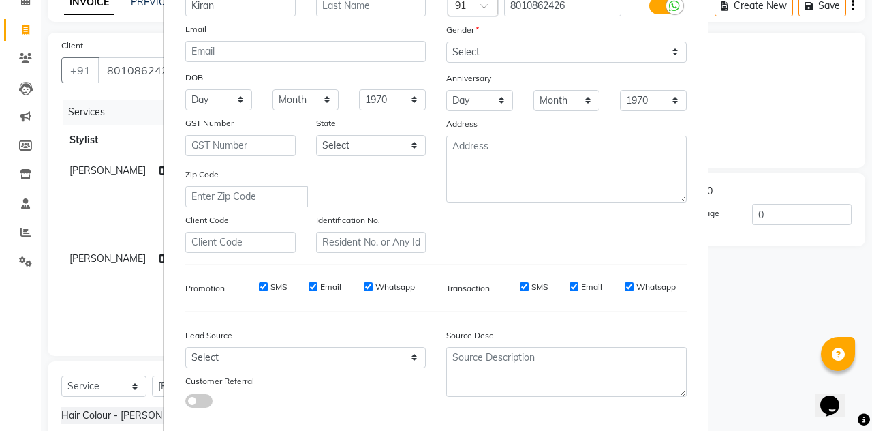
select select
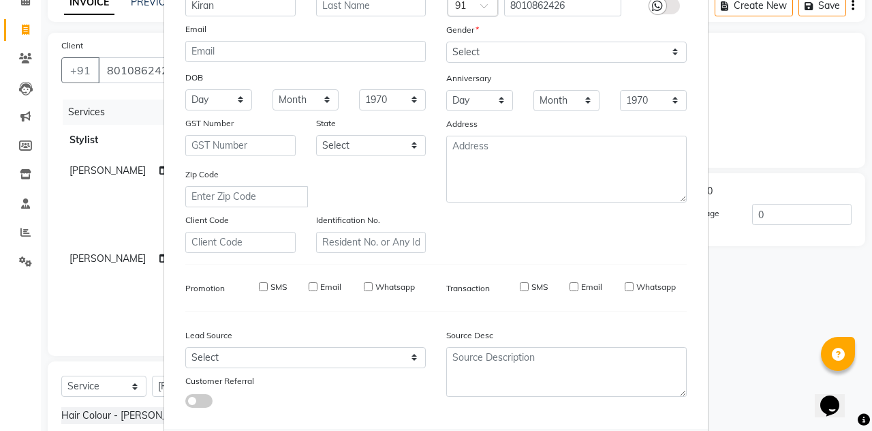
select select
checkbox input "false"
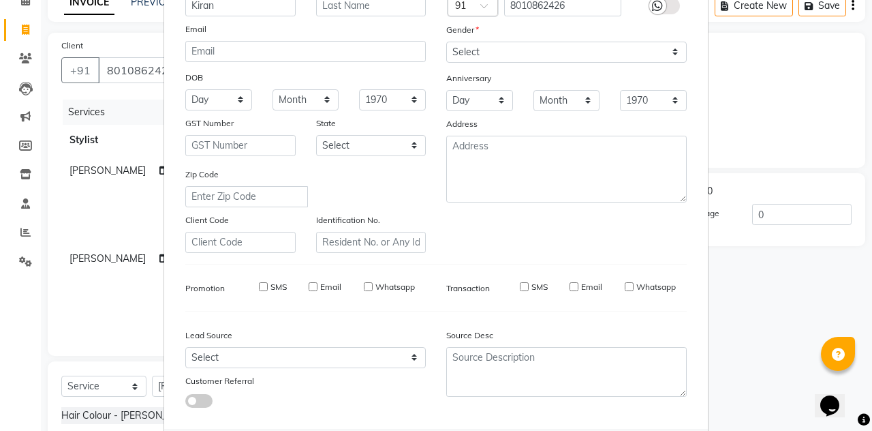
checkbox input "false"
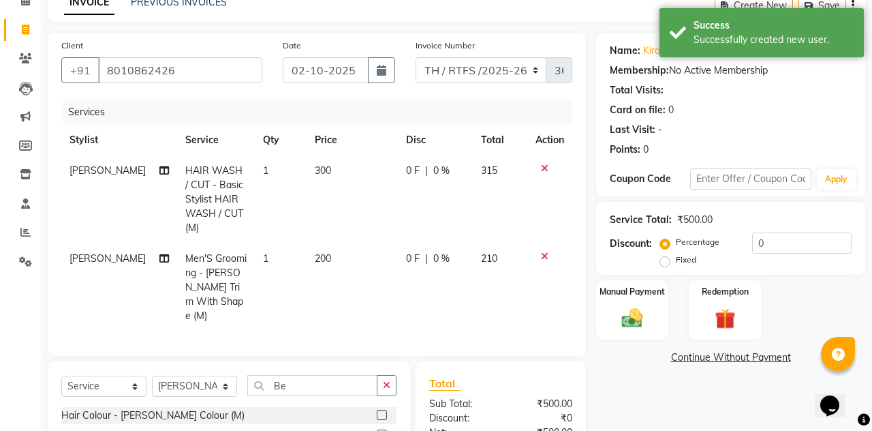
click at [631, 316] on img at bounding box center [632, 318] width 34 height 24
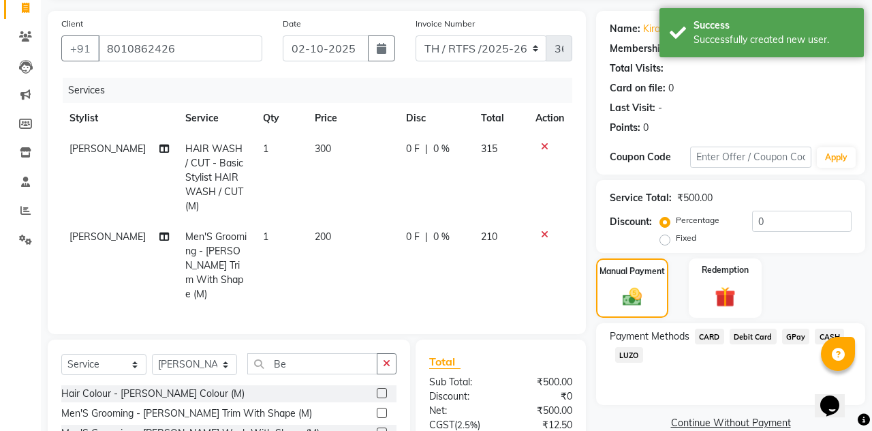
scroll to position [125, 0]
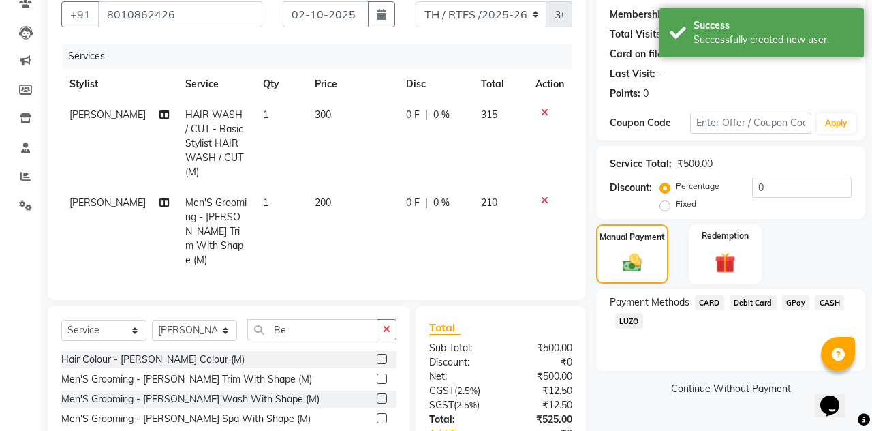
click at [800, 307] on span "GPay" at bounding box center [796, 302] width 28 height 16
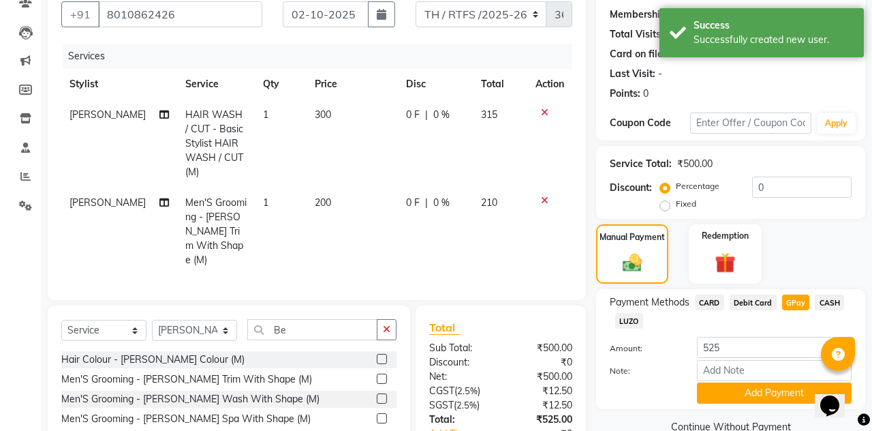
click at [738, 385] on button "Add Payment" at bounding box center [774, 392] width 155 height 21
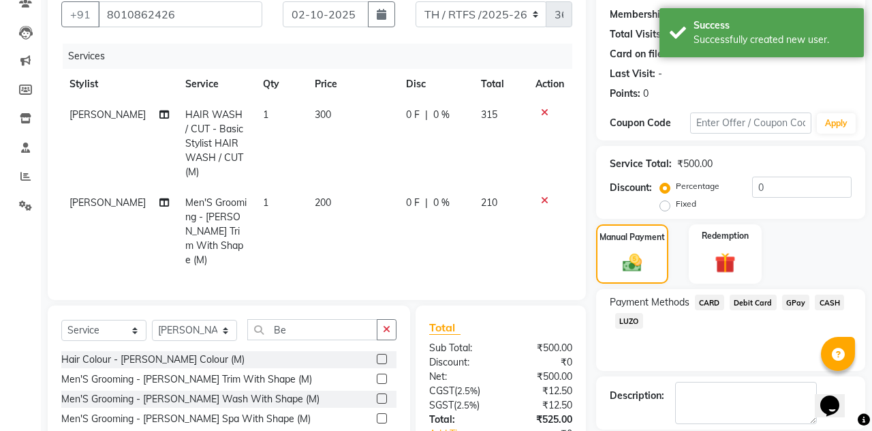
scroll to position [154, 0]
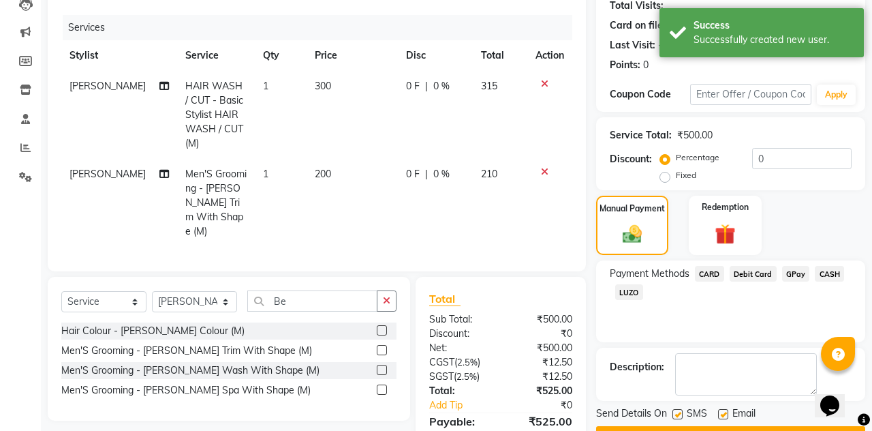
click at [685, 430] on button "Checkout" at bounding box center [730, 436] width 269 height 21
